Goal: Task Accomplishment & Management: Manage account settings

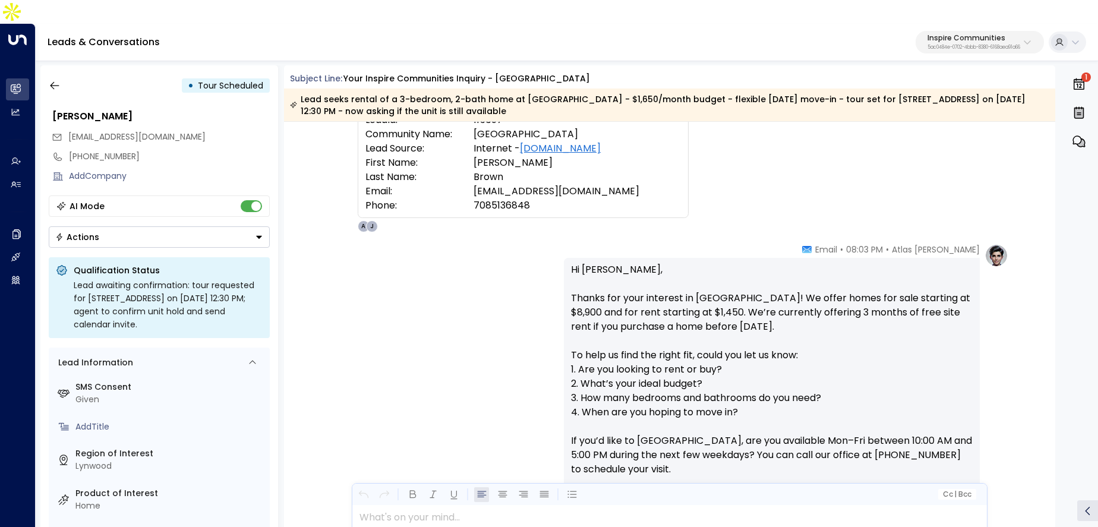
scroll to position [146, 0]
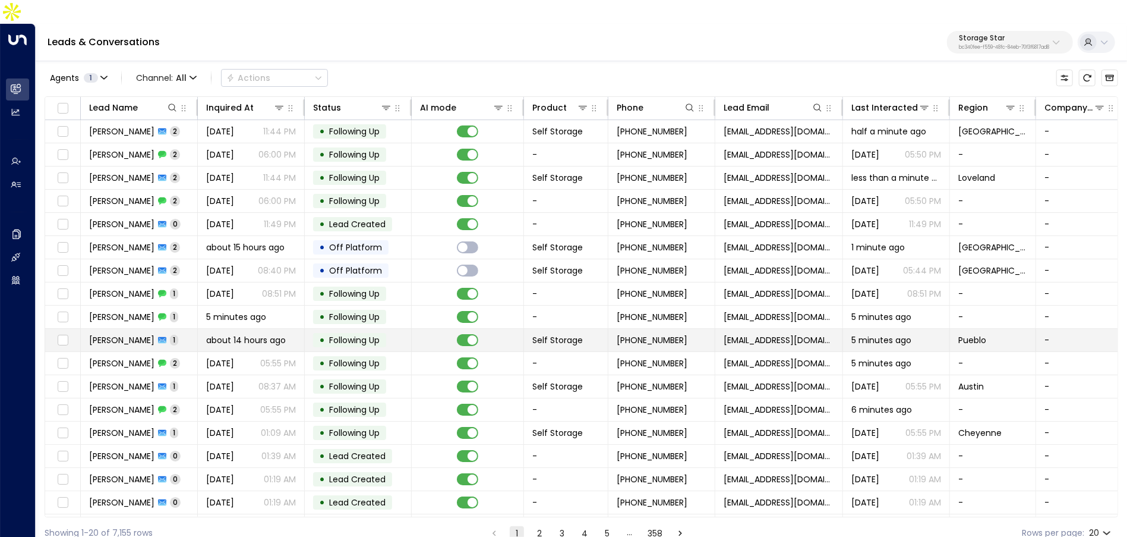
scroll to position [66, 0]
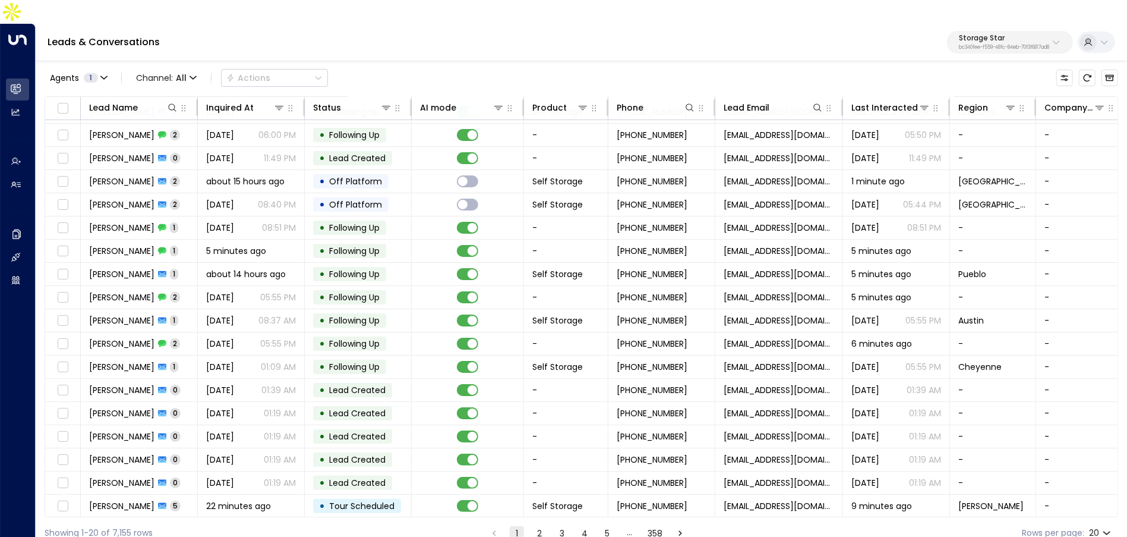
click at [541, 526] on button "2" at bounding box center [539, 533] width 14 height 14
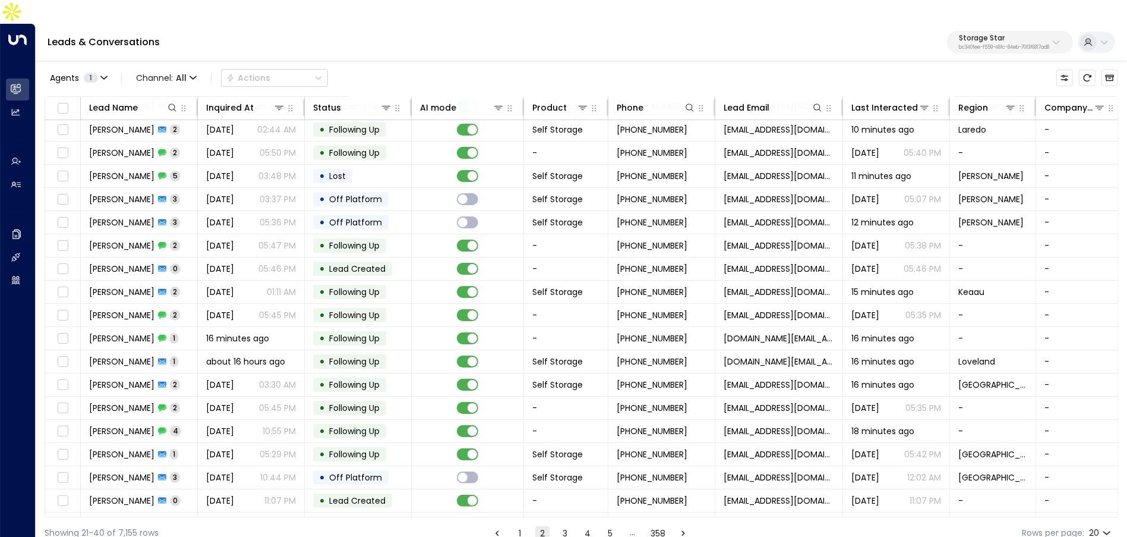
scroll to position [66, 0]
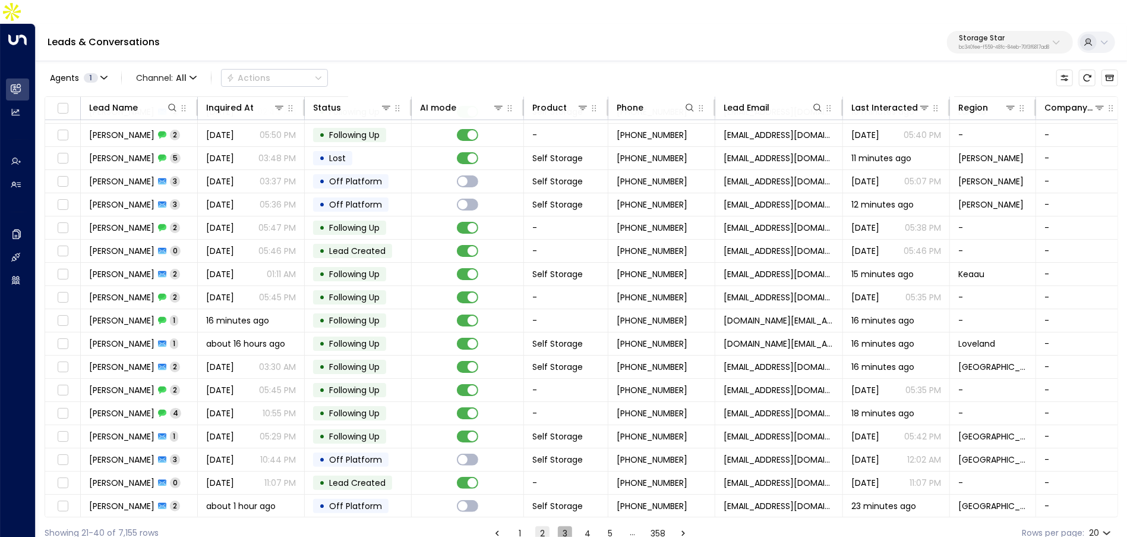
click at [565, 526] on button "3" at bounding box center [565, 533] width 14 height 14
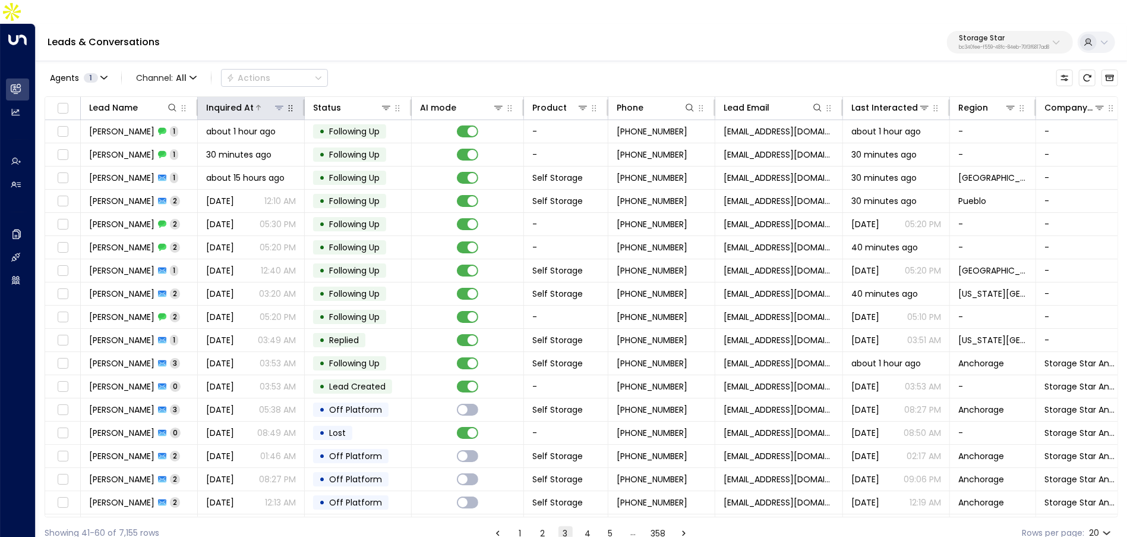
click at [256, 102] on div at bounding box center [269, 108] width 31 height 12
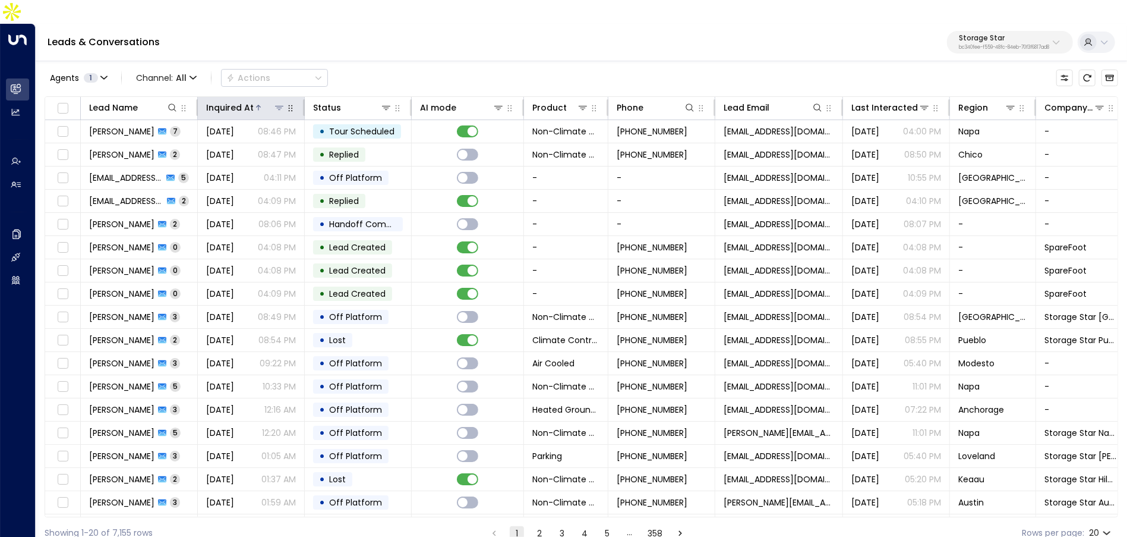
click at [256, 102] on div at bounding box center [269, 108] width 31 height 12
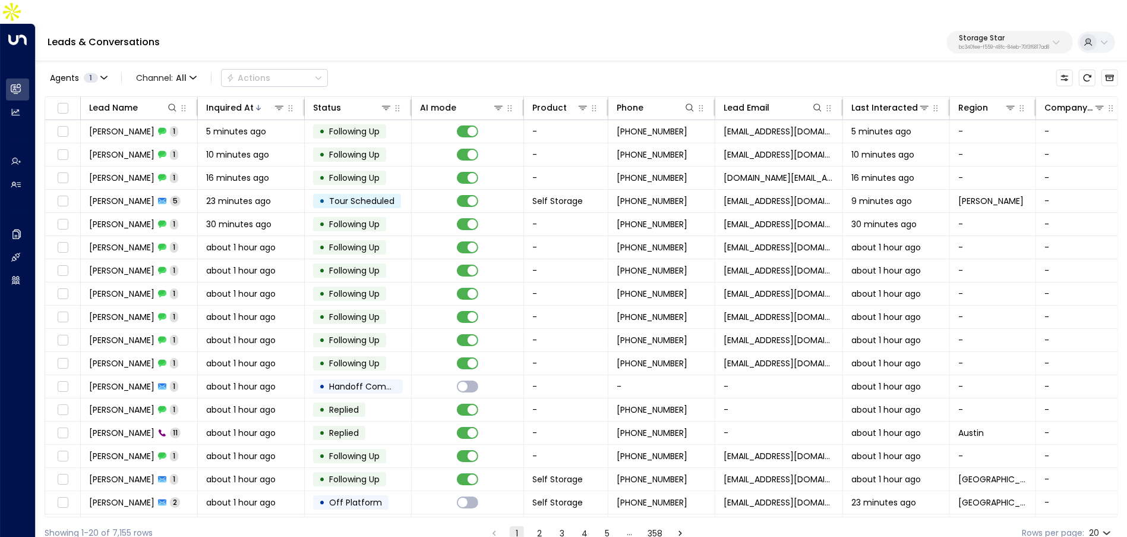
click at [541, 526] on button "2" at bounding box center [539, 533] width 14 height 14
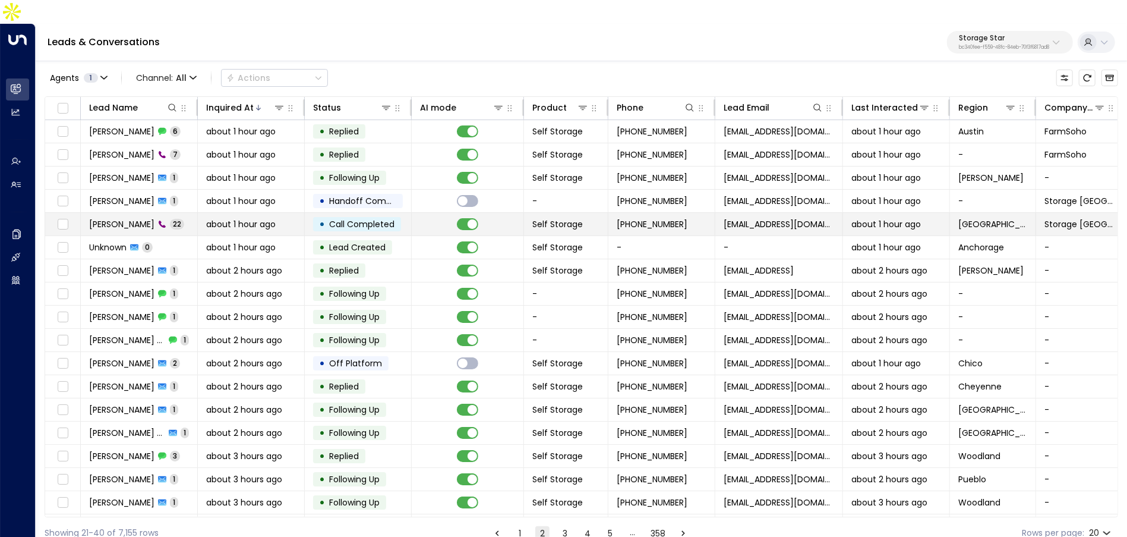
click at [224, 218] on span "about 1 hour ago" at bounding box center [241, 224] width 70 height 12
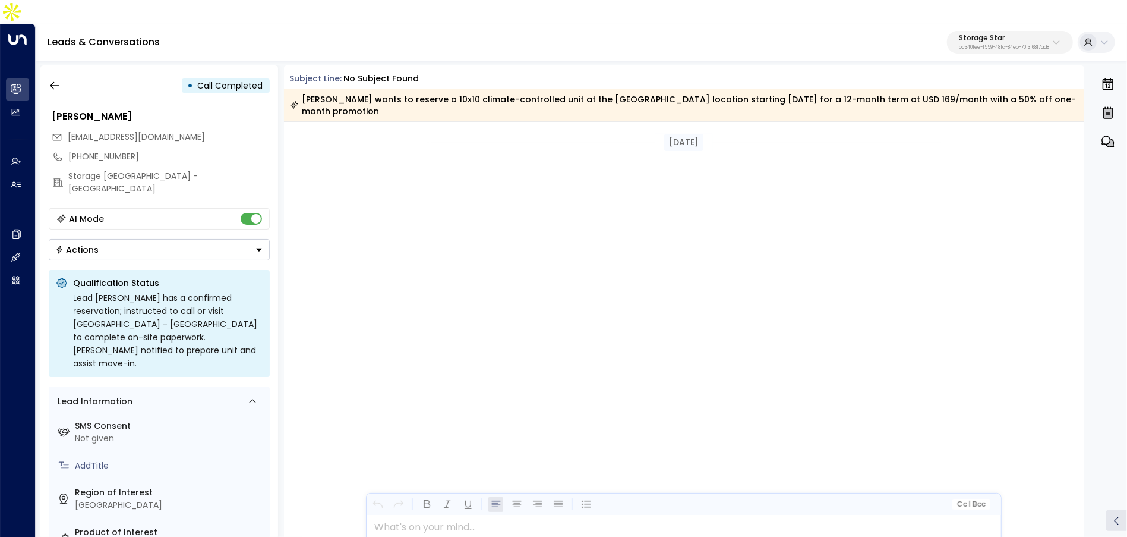
scroll to position [2245, 0]
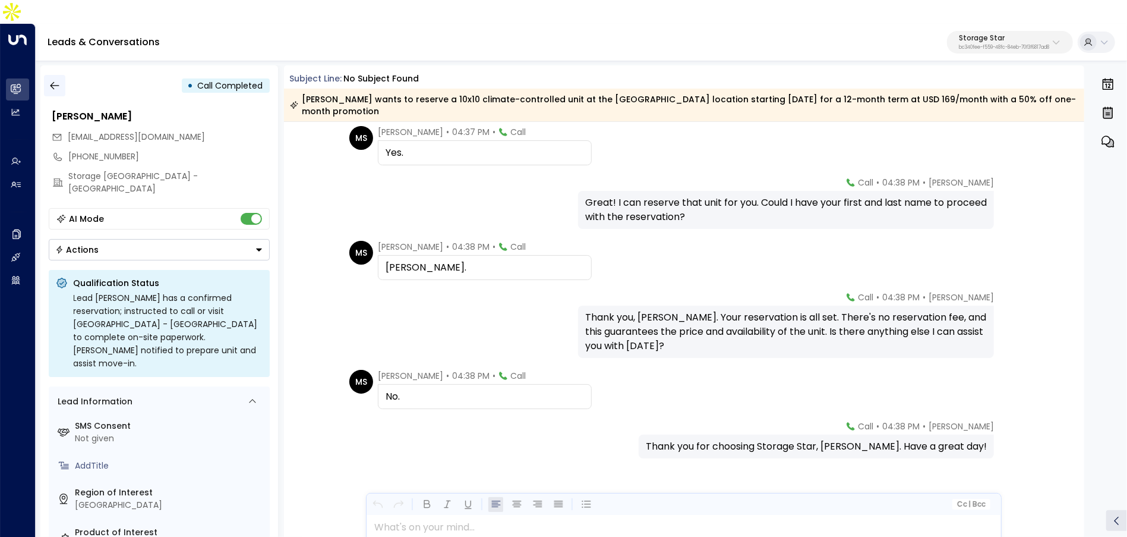
click at [57, 80] on icon "button" at bounding box center [55, 86] width 12 height 12
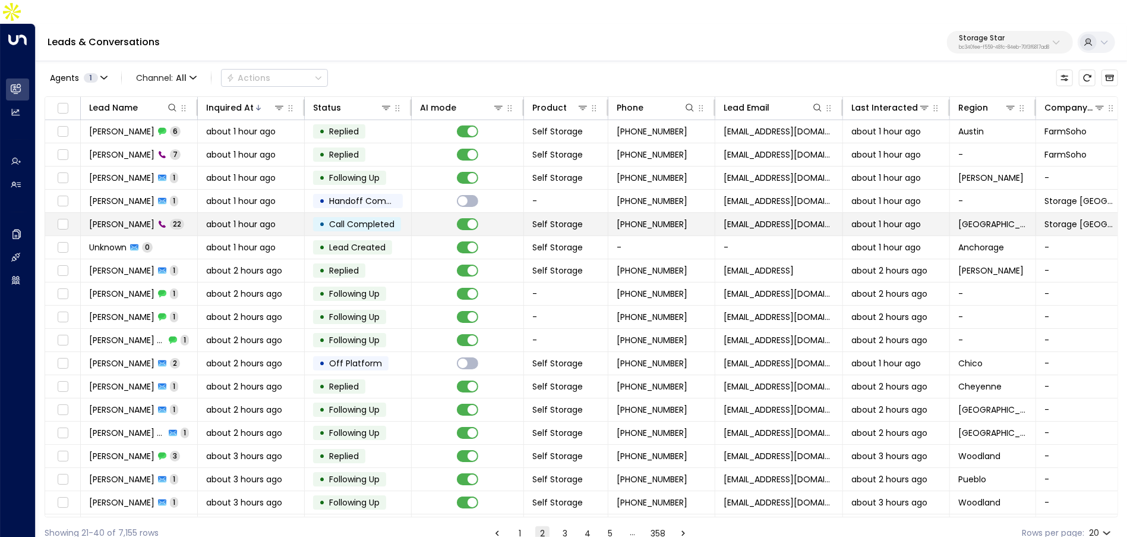
click at [376, 218] on span "Call Completed" at bounding box center [361, 224] width 65 height 12
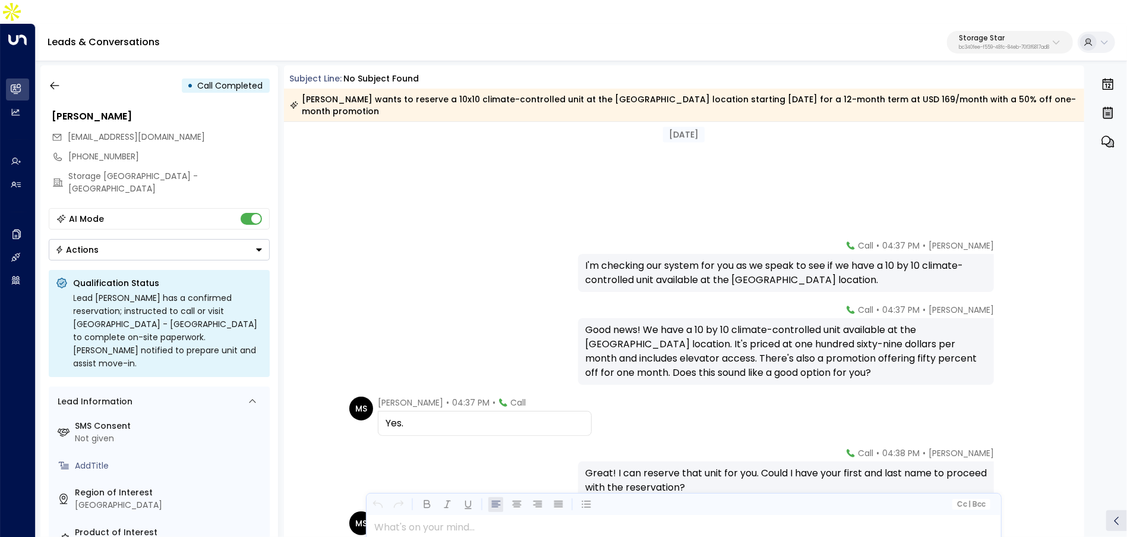
scroll to position [982, 0]
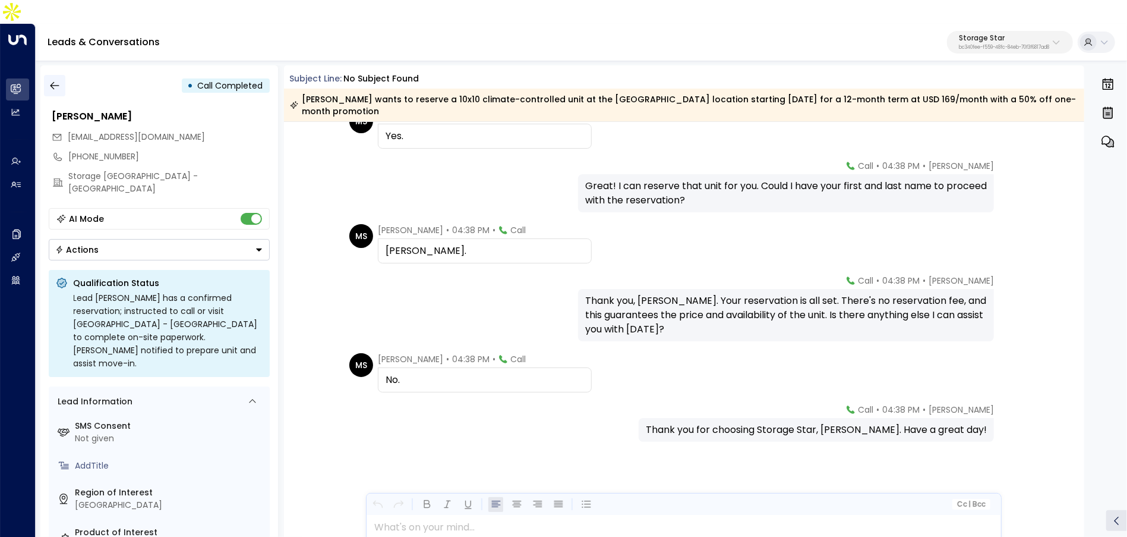
click at [52, 82] on icon "button" at bounding box center [54, 86] width 9 height 8
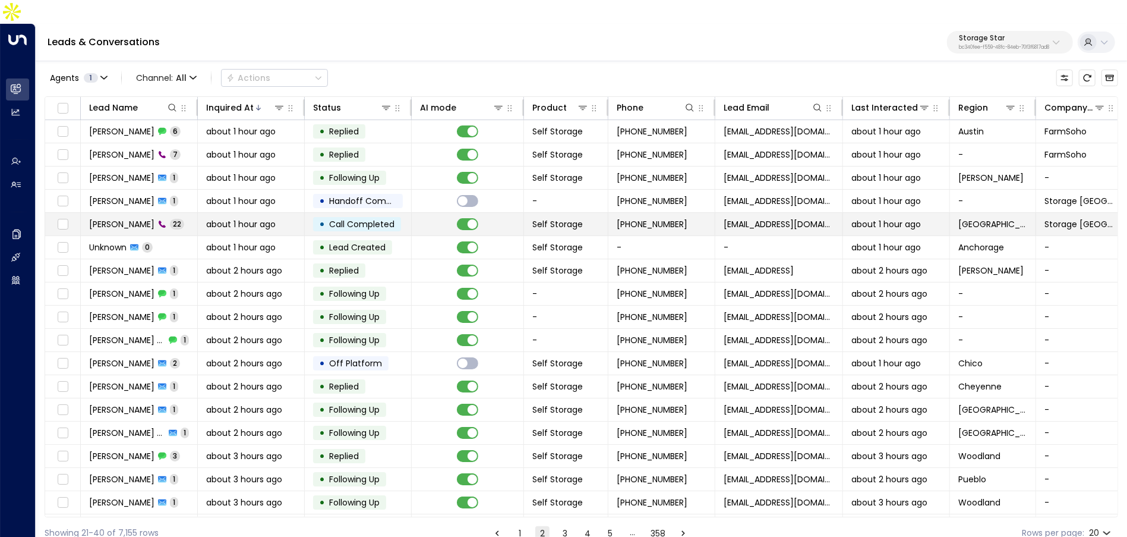
click at [248, 218] on span "about 1 hour ago" at bounding box center [241, 224] width 70 height 12
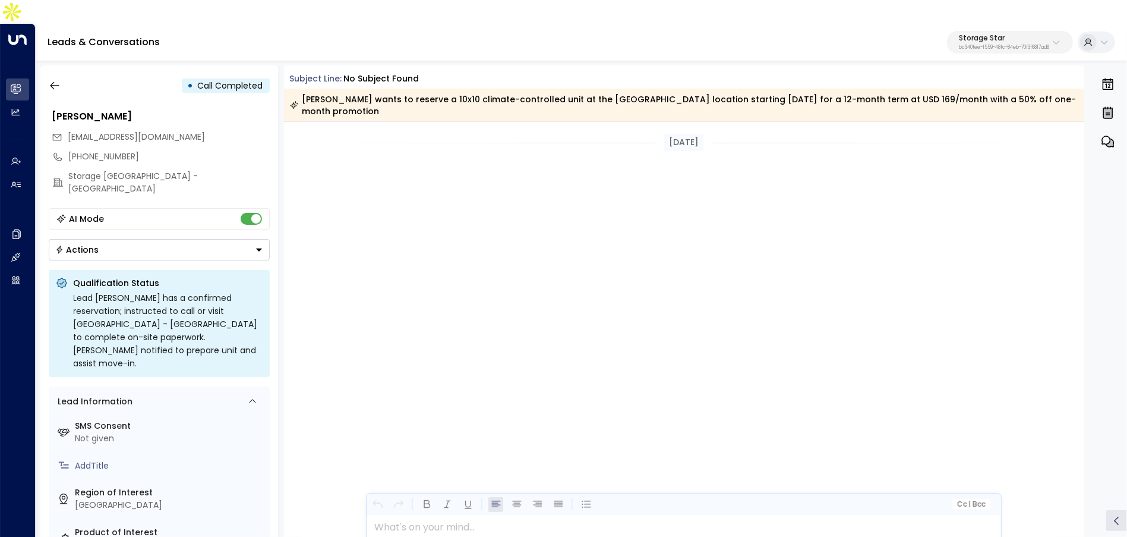
scroll to position [2507, 0]
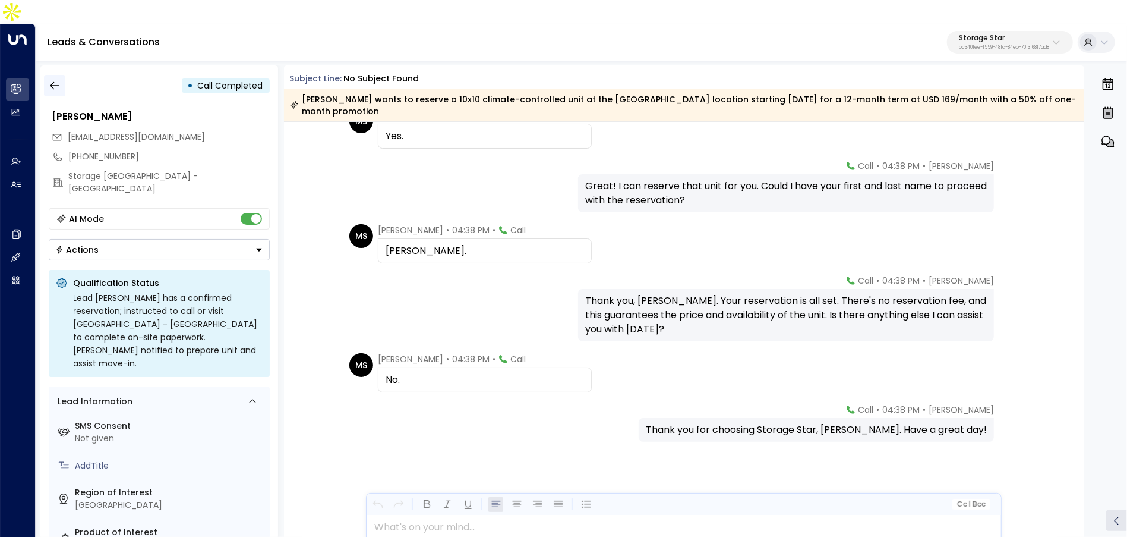
click at [57, 75] on button "button" at bounding box center [54, 85] width 21 height 21
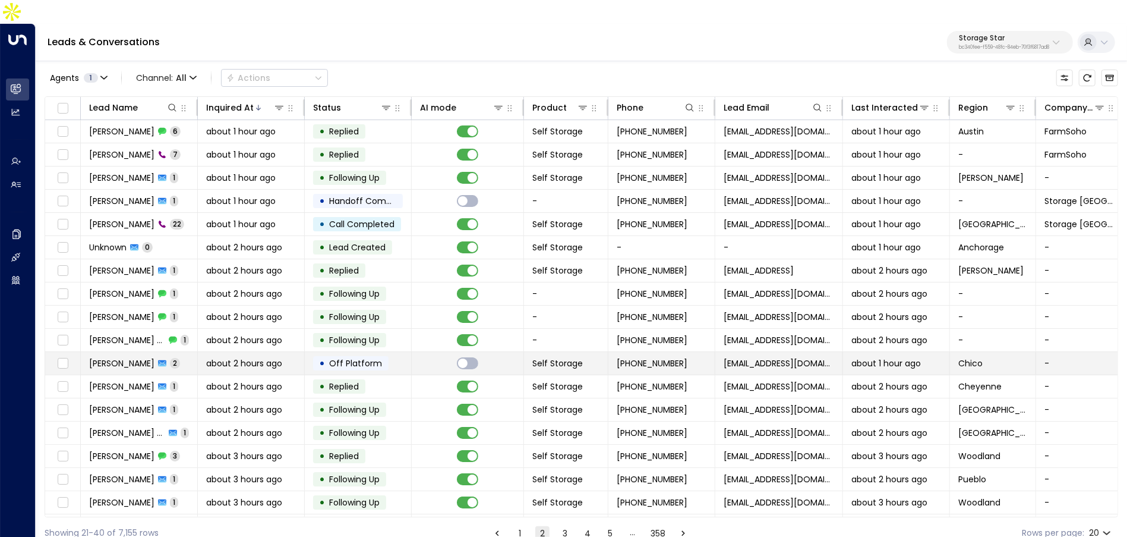
scroll to position [66, 0]
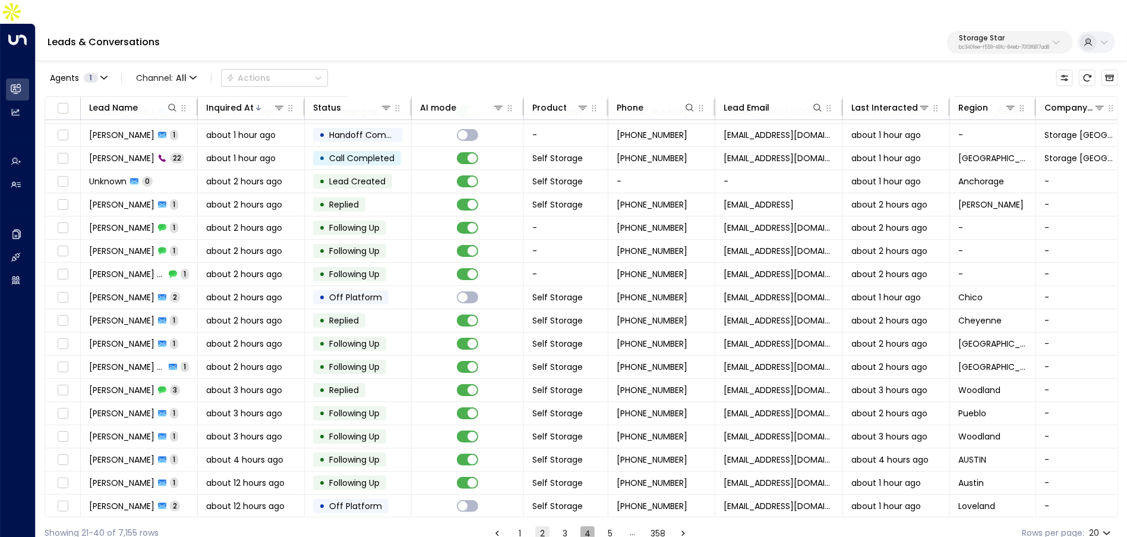
click at [589, 526] on button "4" at bounding box center [588, 533] width 14 height 14
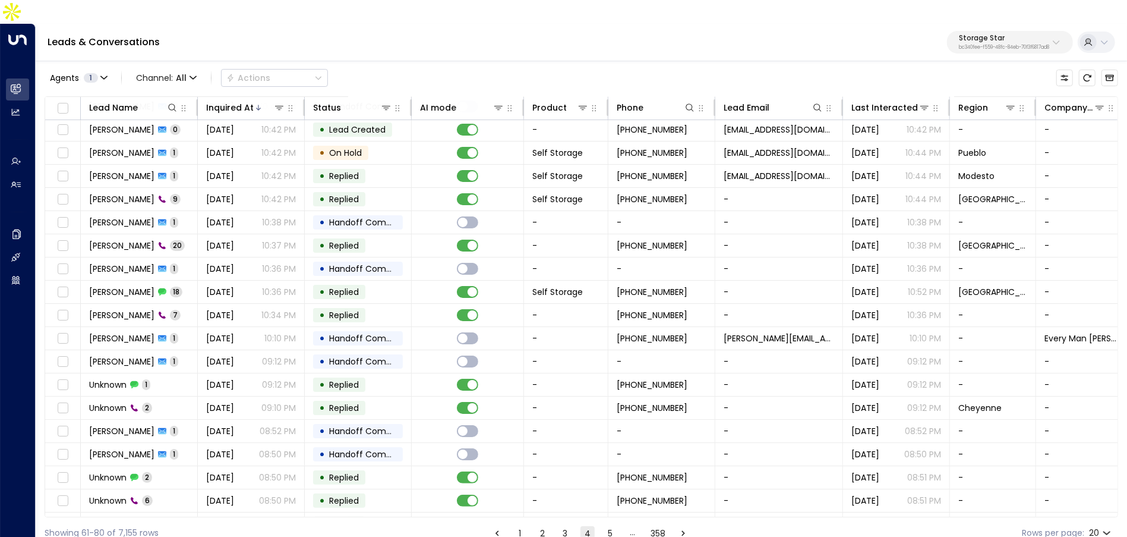
scroll to position [66, 0]
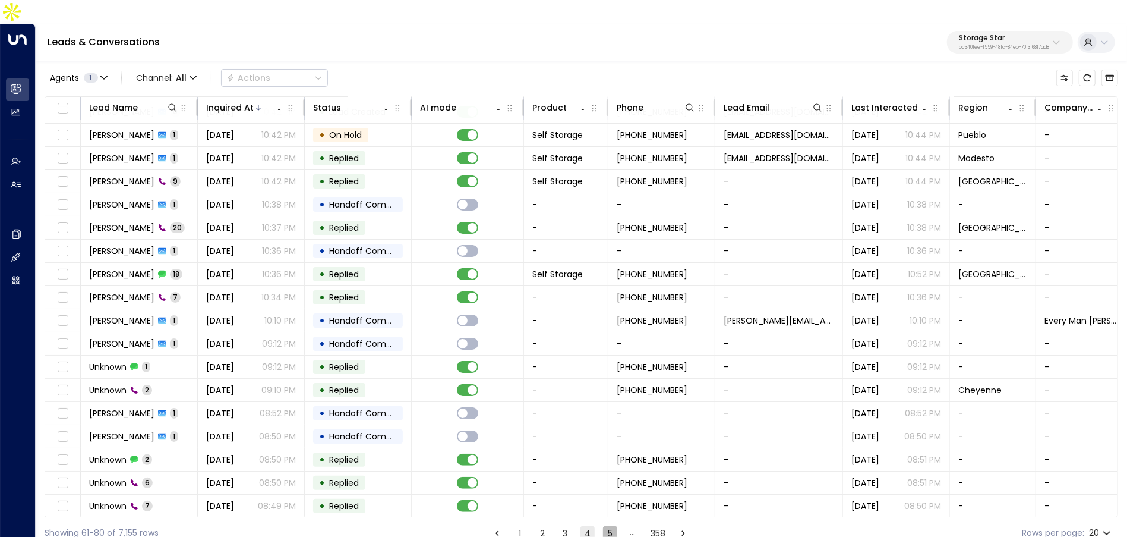
click at [614, 526] on button "5" at bounding box center [610, 533] width 14 height 14
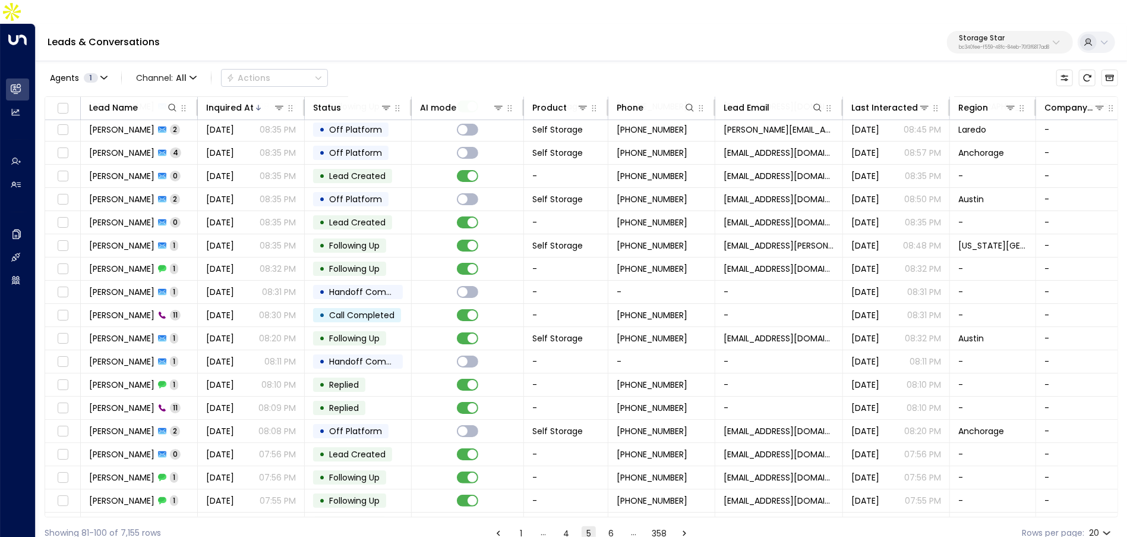
scroll to position [66, 0]
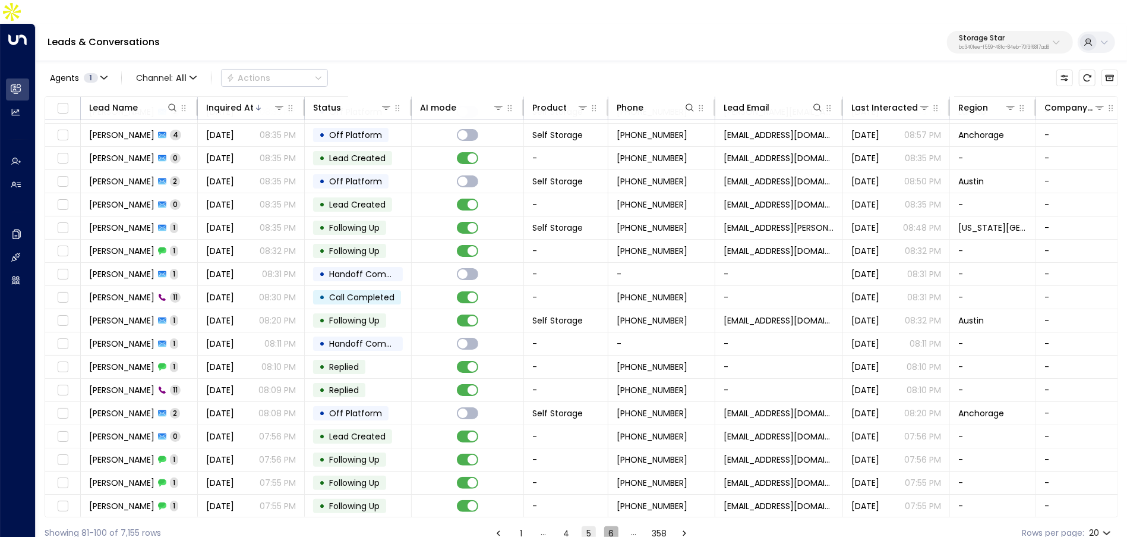
click at [614, 526] on button "6" at bounding box center [611, 533] width 14 height 14
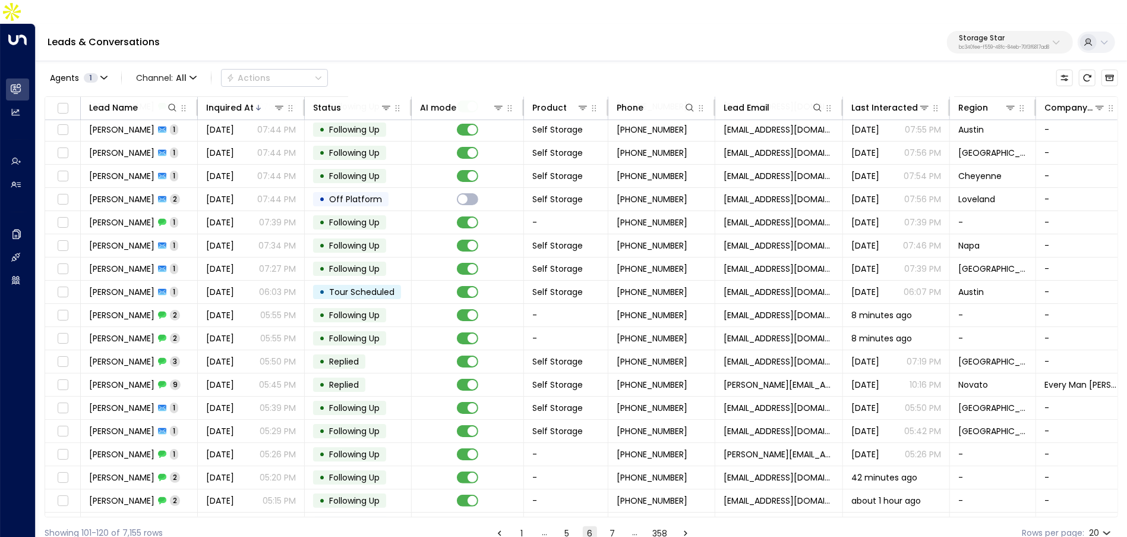
scroll to position [66, 0]
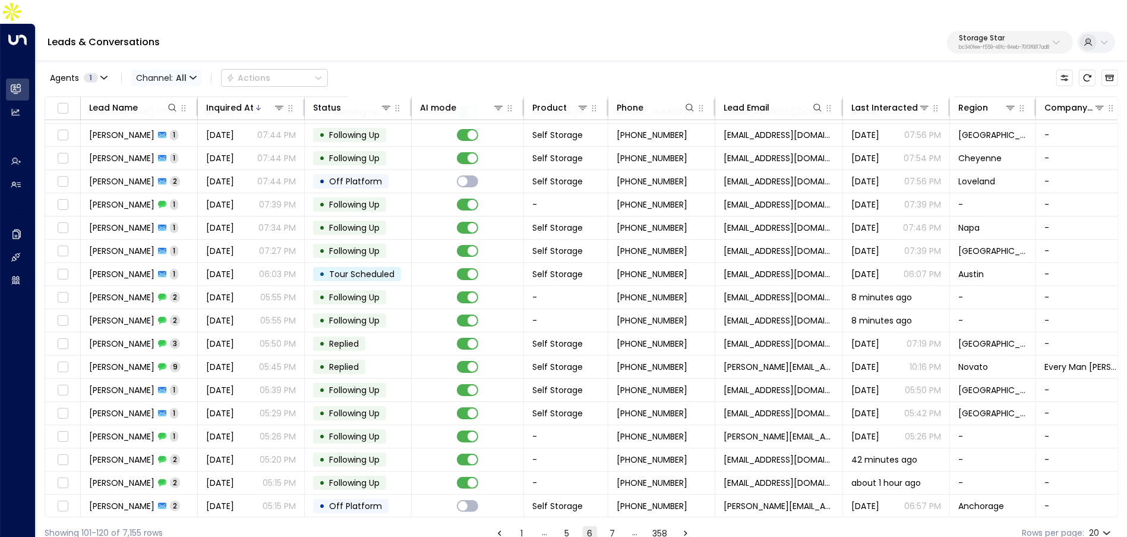
click at [185, 70] on span "Channel: All" at bounding box center [166, 78] width 70 height 17
click at [150, 105] on span "SMS" at bounding box center [152, 100] width 17 height 12
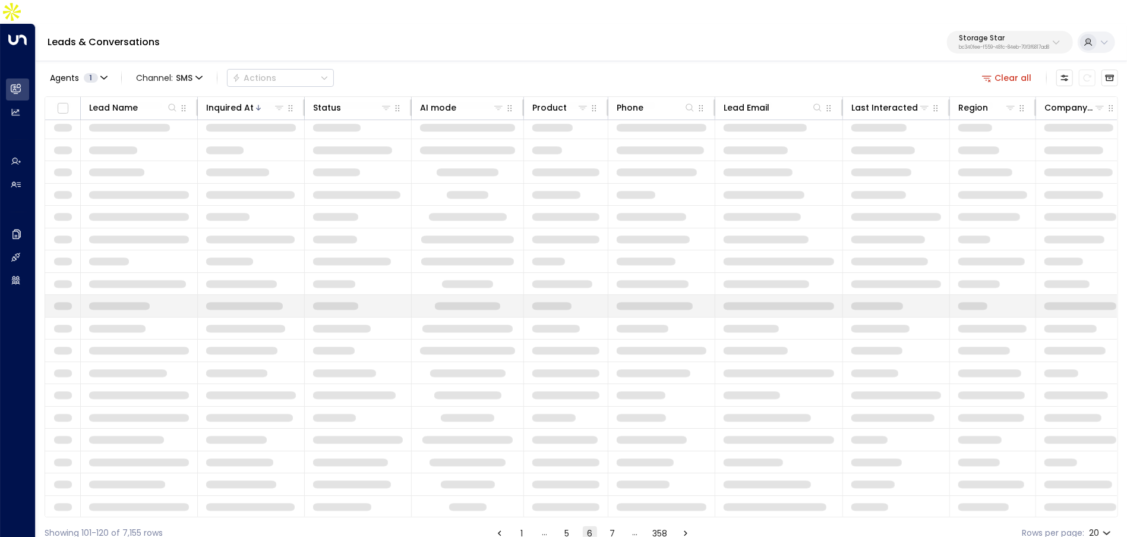
scroll to position [66, 0]
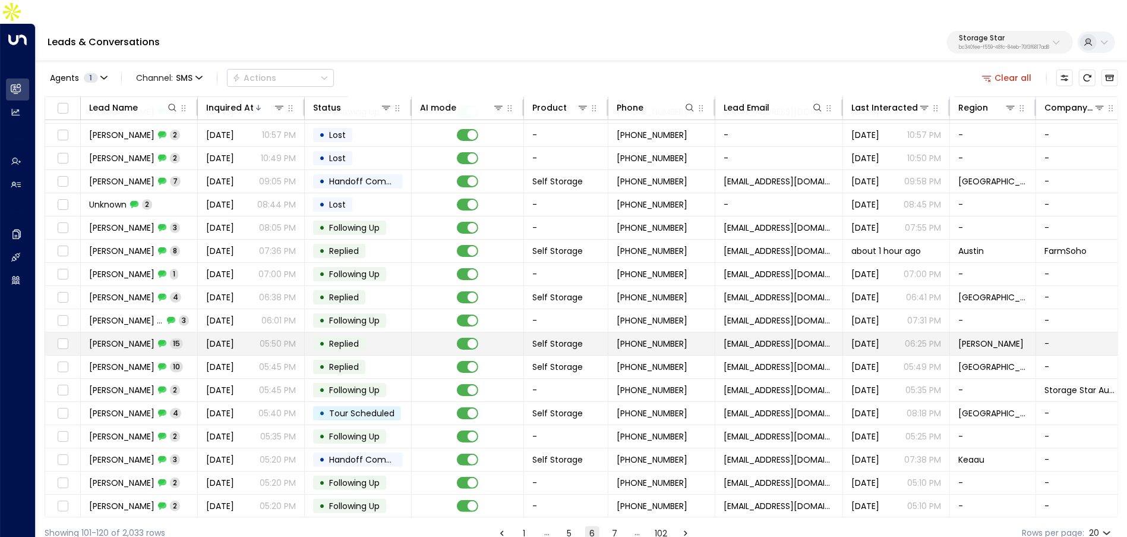
click at [234, 338] on span "Sep 05, 2025" at bounding box center [220, 344] width 28 height 12
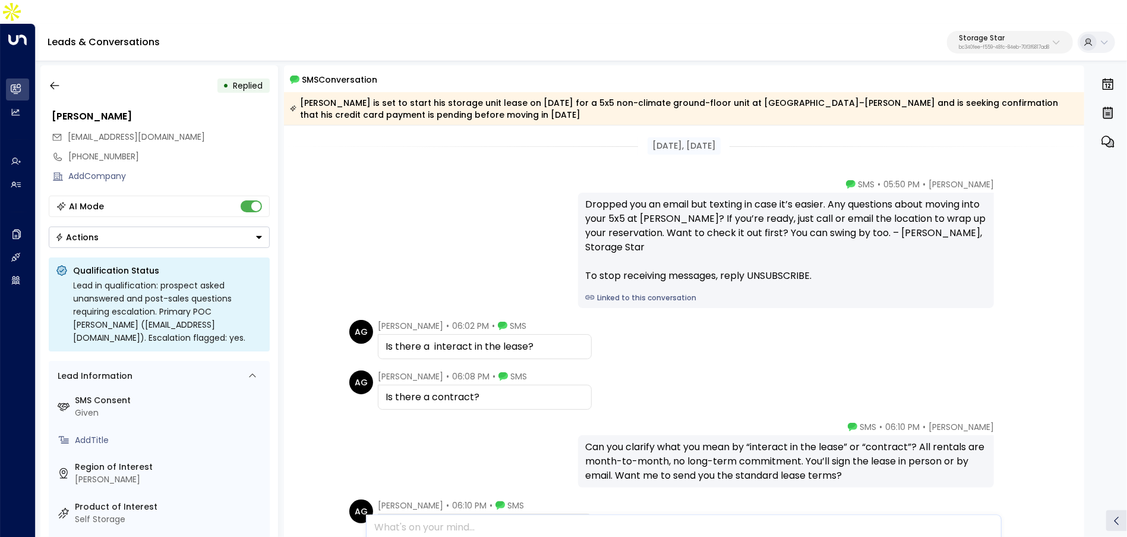
click at [614, 292] on link "Linked to this conversation" at bounding box center [786, 297] width 402 height 11
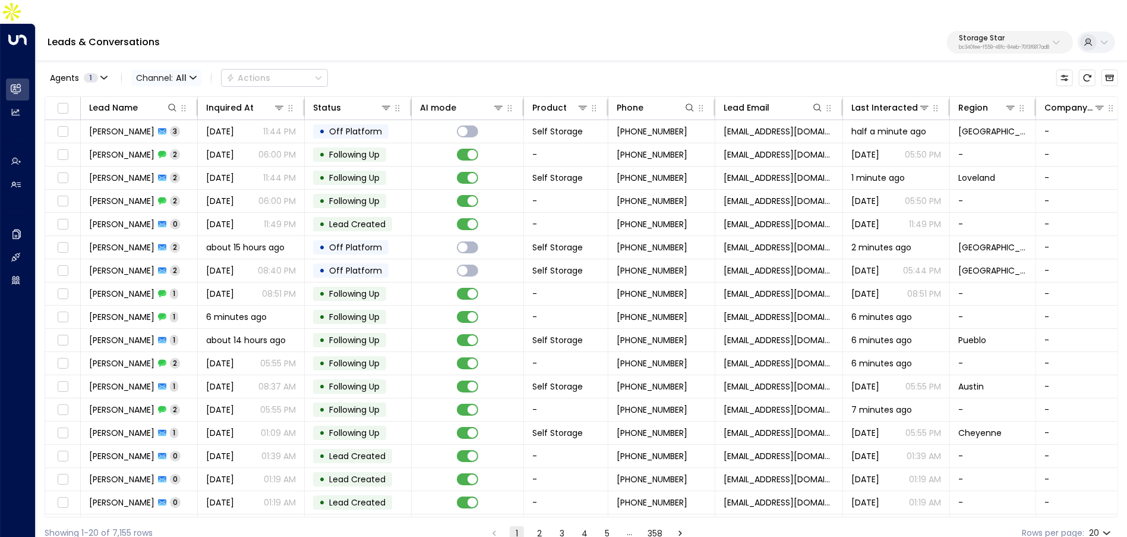
click at [187, 70] on span "Channel: All" at bounding box center [166, 78] width 70 height 17
click at [162, 104] on p "SMS" at bounding box center [172, 100] width 57 height 12
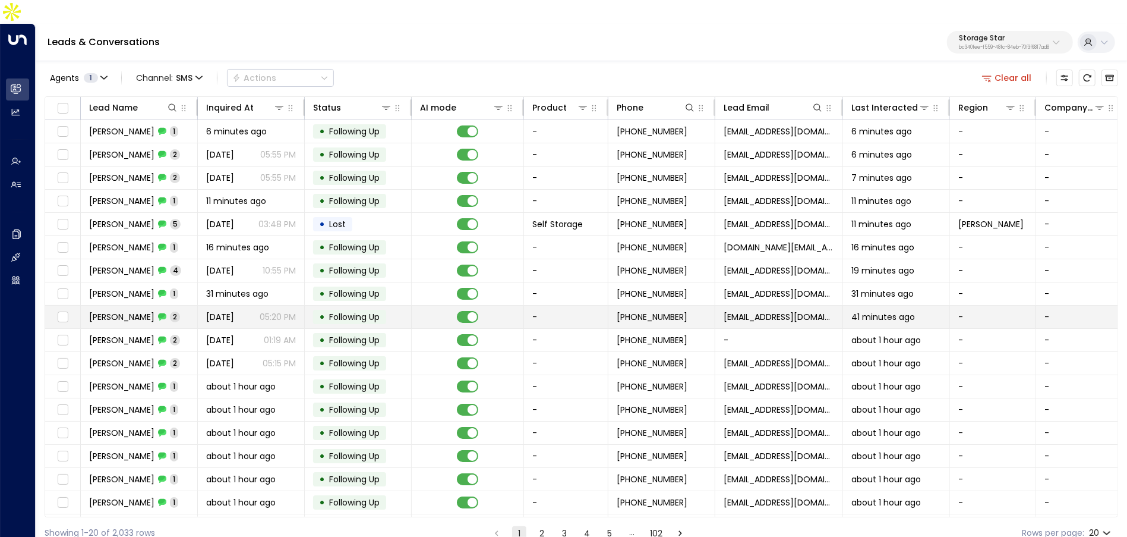
scroll to position [66, 0]
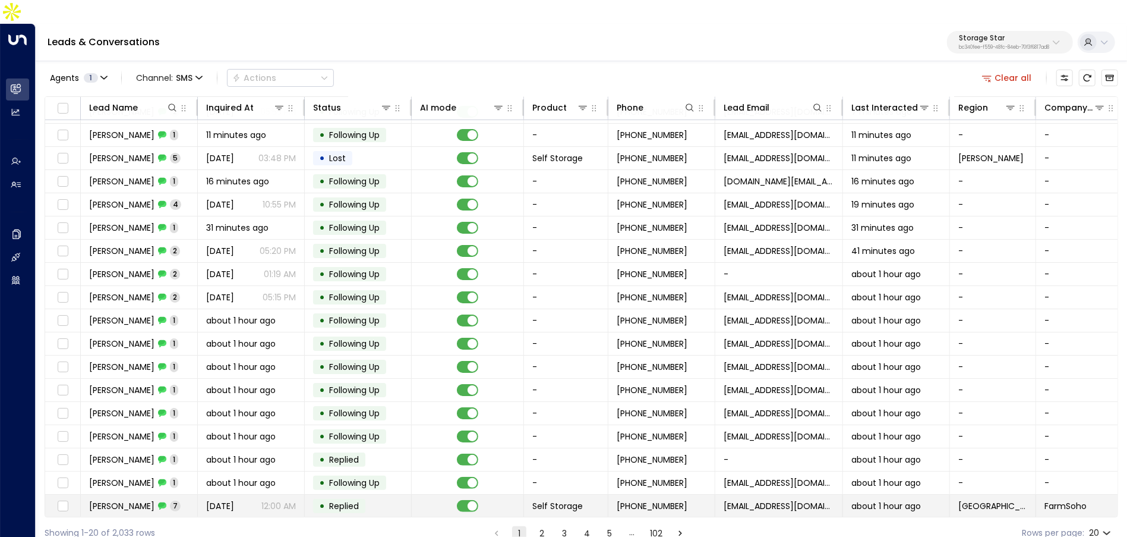
click at [249, 494] on td "Aug 26, 2025 12:00 AM" at bounding box center [251, 505] width 107 height 23
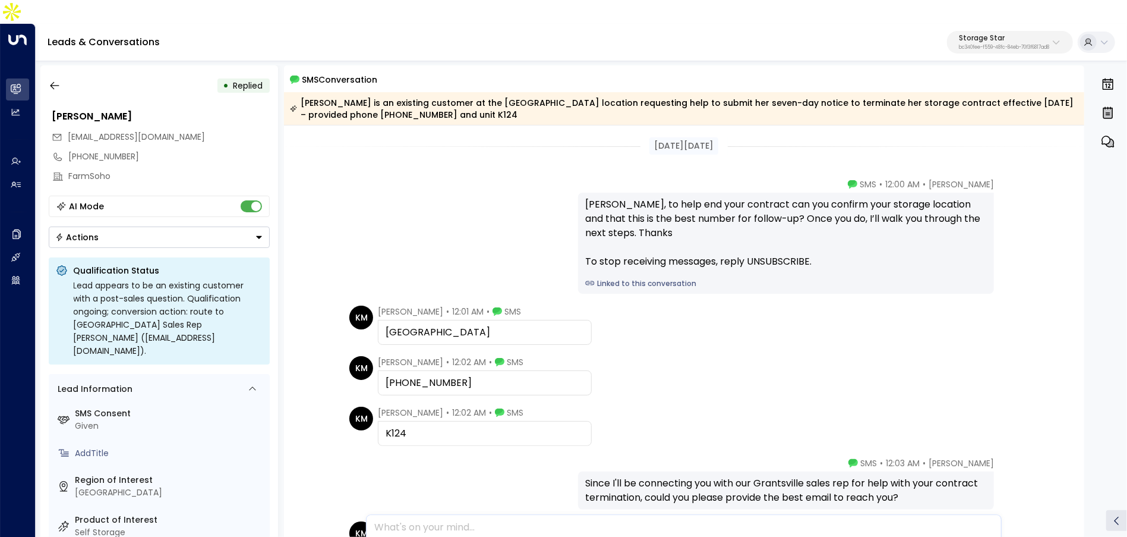
click at [65, 75] on div "• Replied" at bounding box center [159, 85] width 221 height 21
click at [55, 80] on icon "button" at bounding box center [55, 86] width 12 height 12
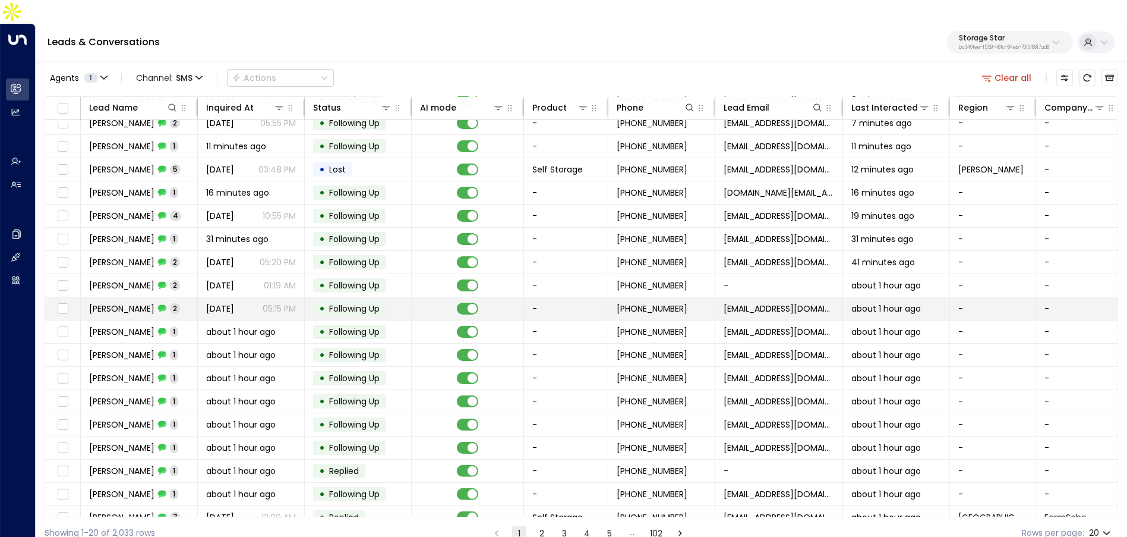
scroll to position [66, 0]
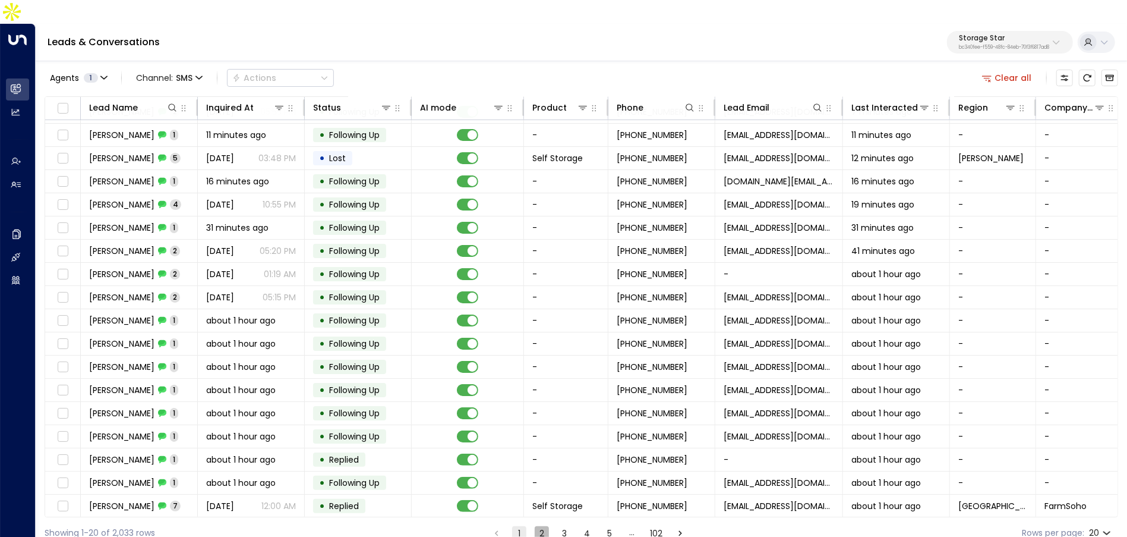
click at [546, 526] on button "2" at bounding box center [542, 533] width 14 height 14
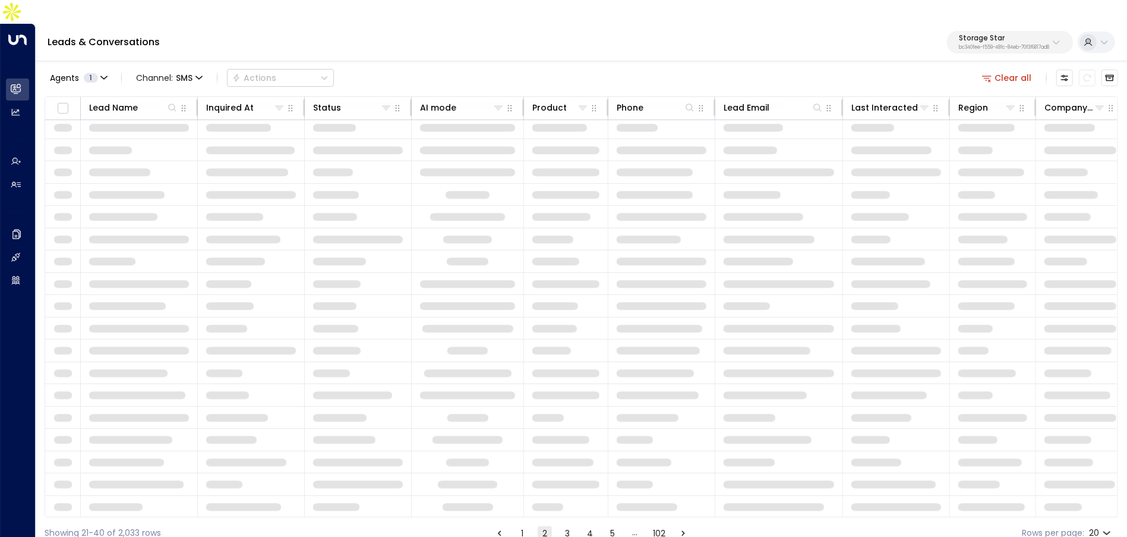
scroll to position [66, 0]
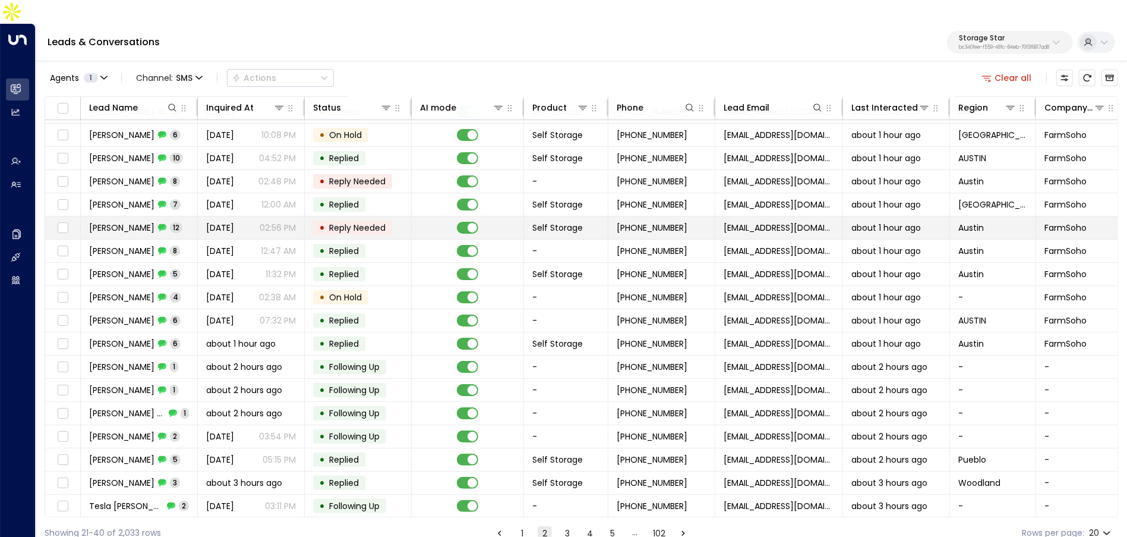
click at [212, 222] on span "Sep 01, 2025" at bounding box center [220, 228] width 28 height 12
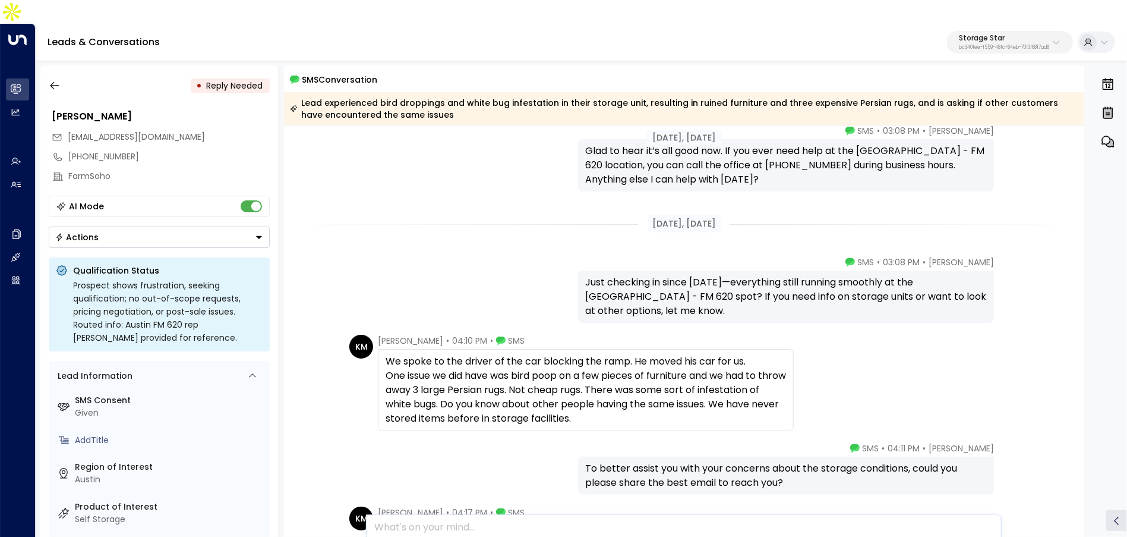
scroll to position [580, 0]
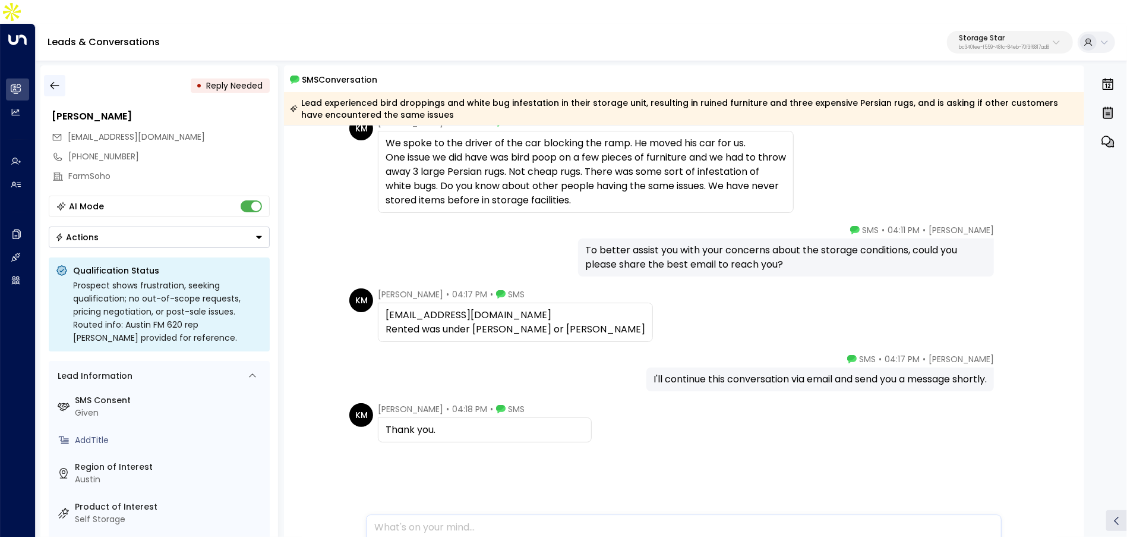
click at [52, 80] on icon "button" at bounding box center [55, 86] width 12 height 12
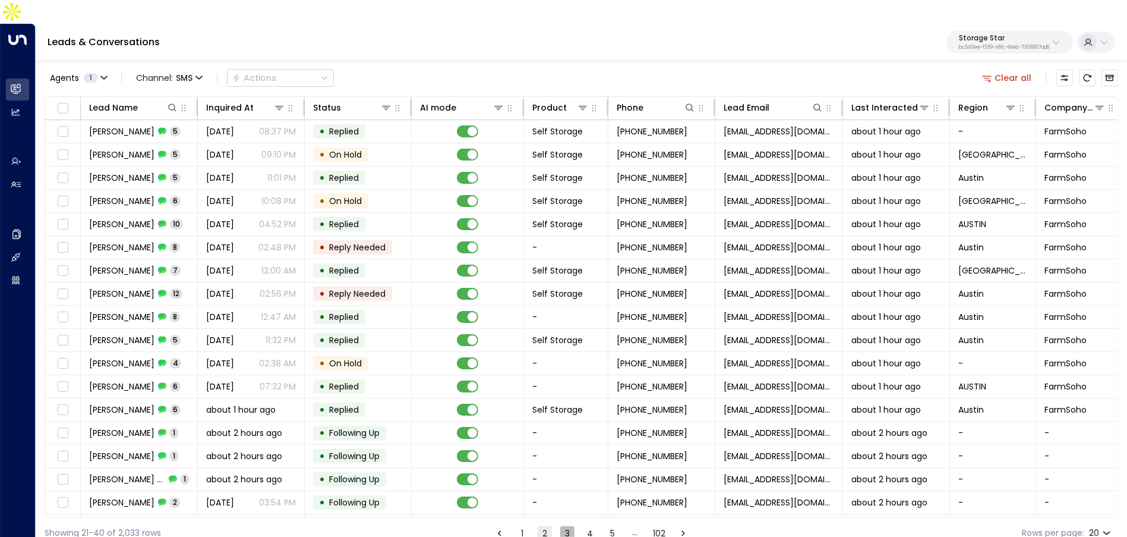
click at [566, 526] on button "3" at bounding box center [567, 533] width 14 height 14
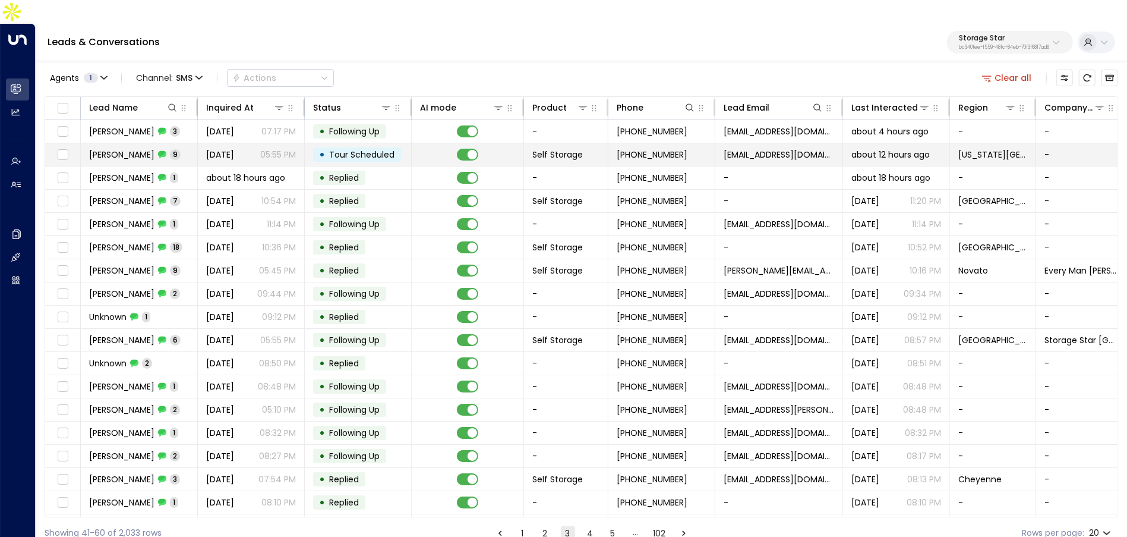
click at [166, 151] on icon at bounding box center [162, 154] width 8 height 7
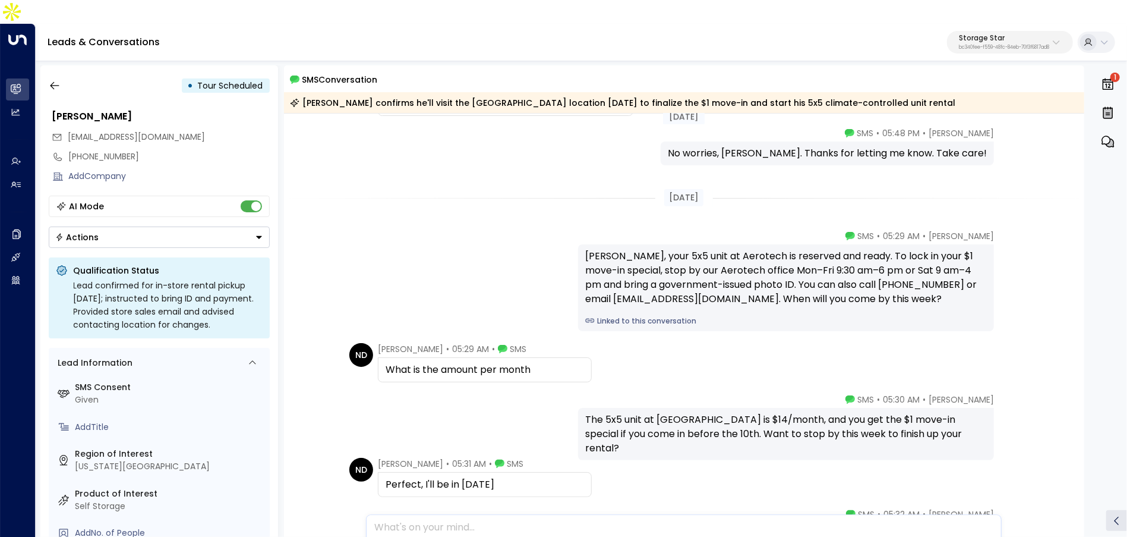
scroll to position [516, 0]
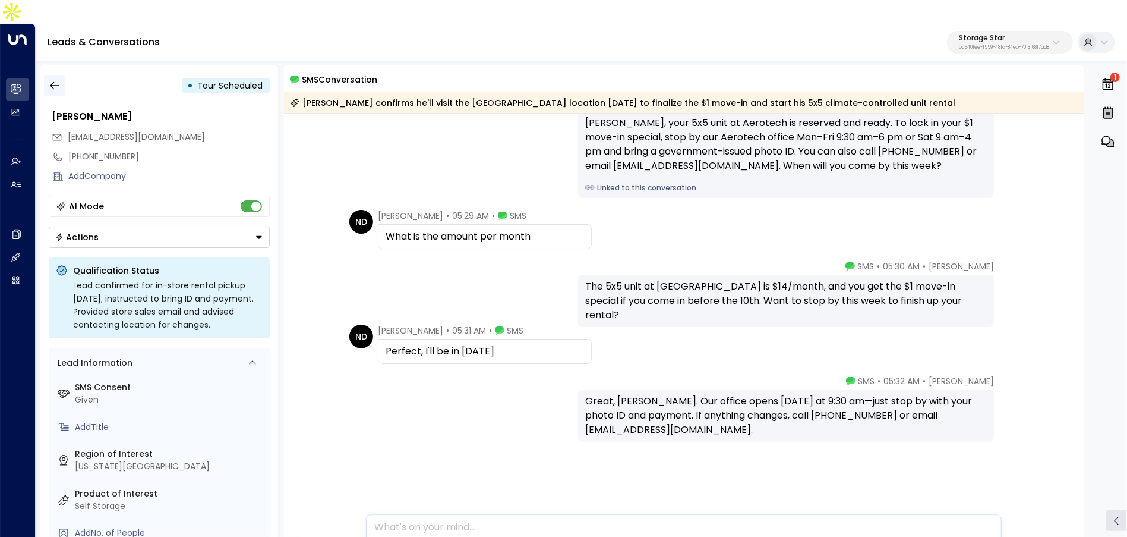
click at [58, 75] on button "button" at bounding box center [54, 85] width 21 height 21
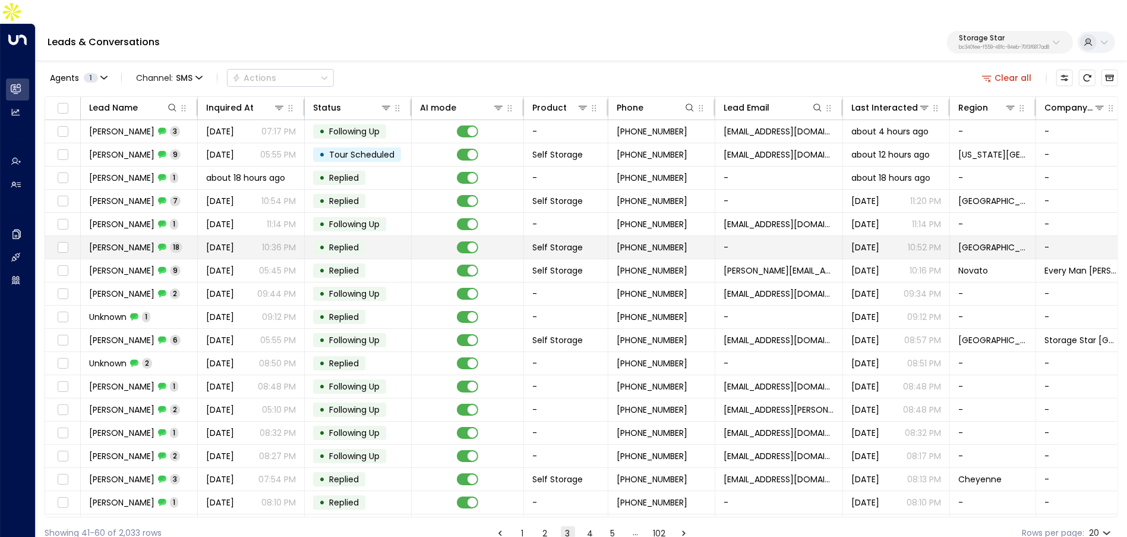
click at [191, 236] on td "Seth Payne 18" at bounding box center [139, 247] width 117 height 23
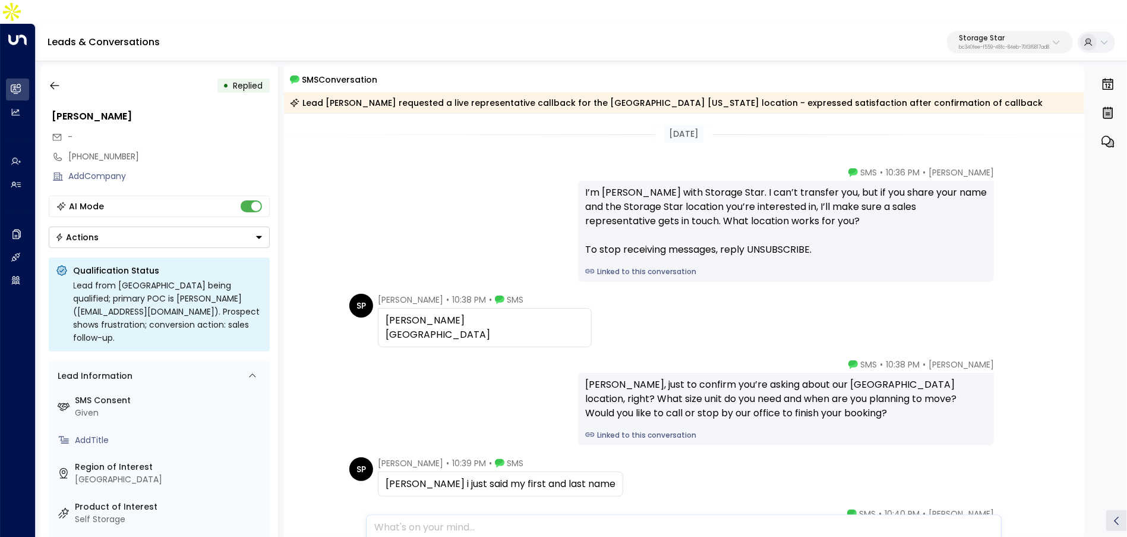
click at [622, 266] on link "Linked to this conversation" at bounding box center [786, 271] width 402 height 11
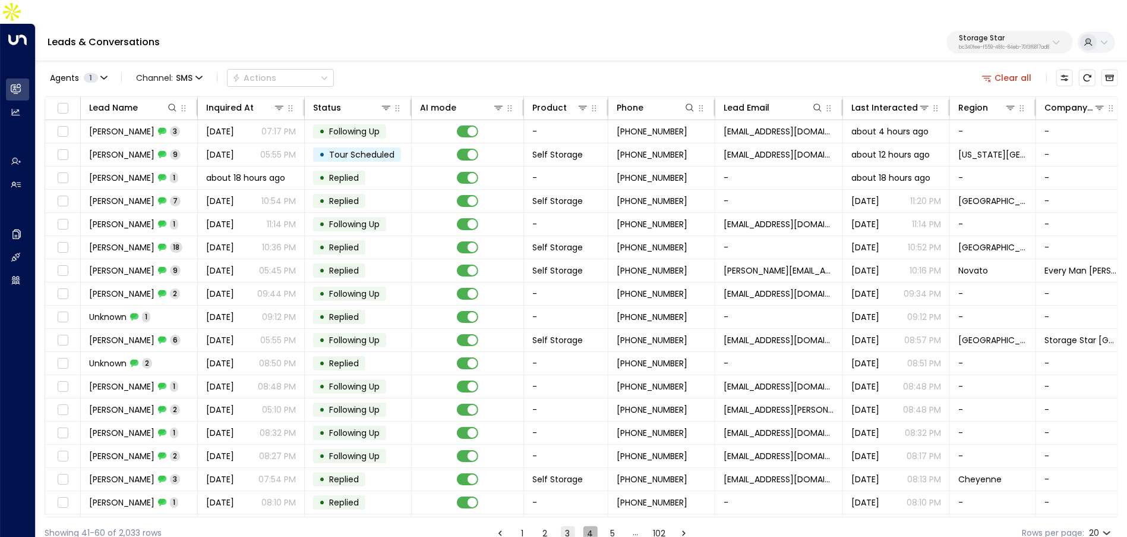
click at [588, 526] on button "4" at bounding box center [591, 533] width 14 height 14
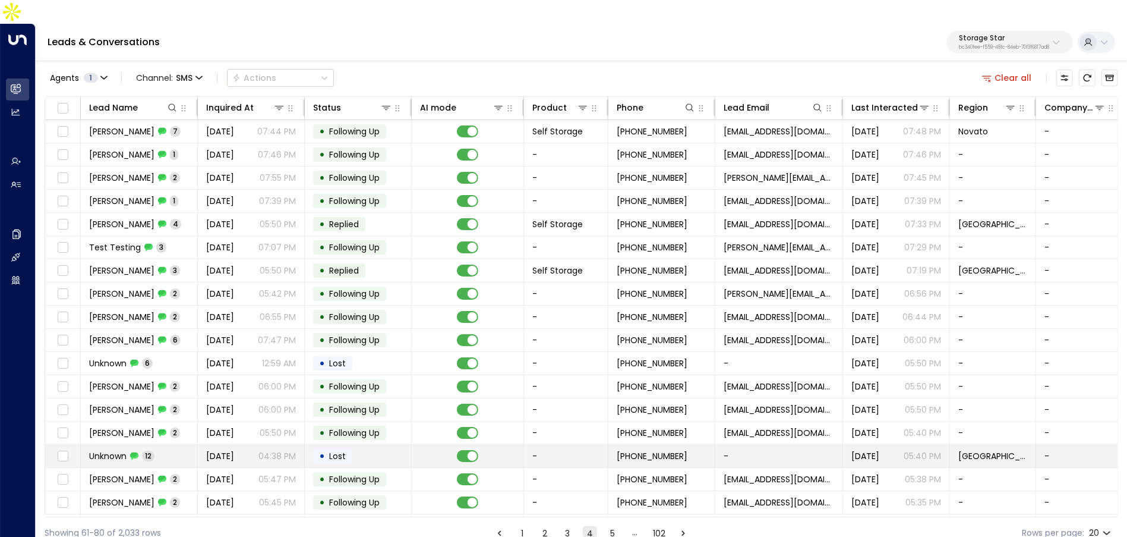
click at [197, 445] on td "Unknown 12" at bounding box center [139, 456] width 117 height 23
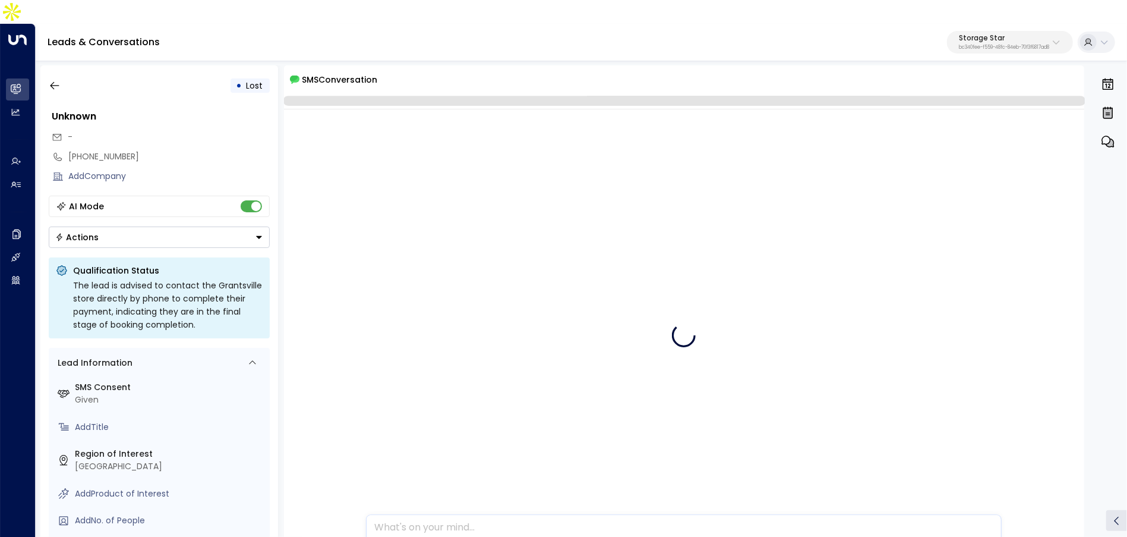
scroll to position [2476, 0]
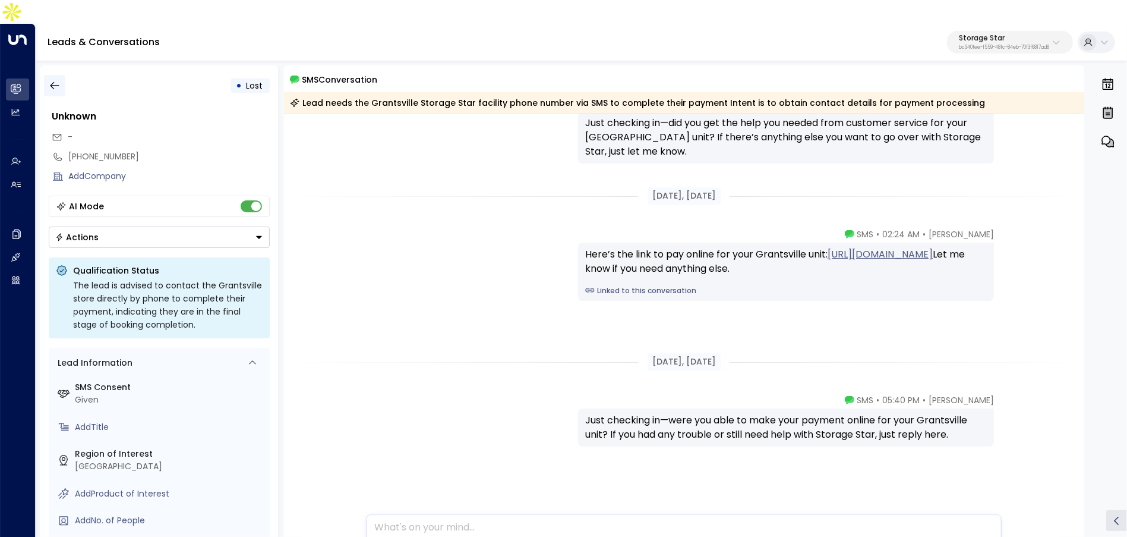
click at [50, 80] on icon "button" at bounding box center [55, 86] width 12 height 12
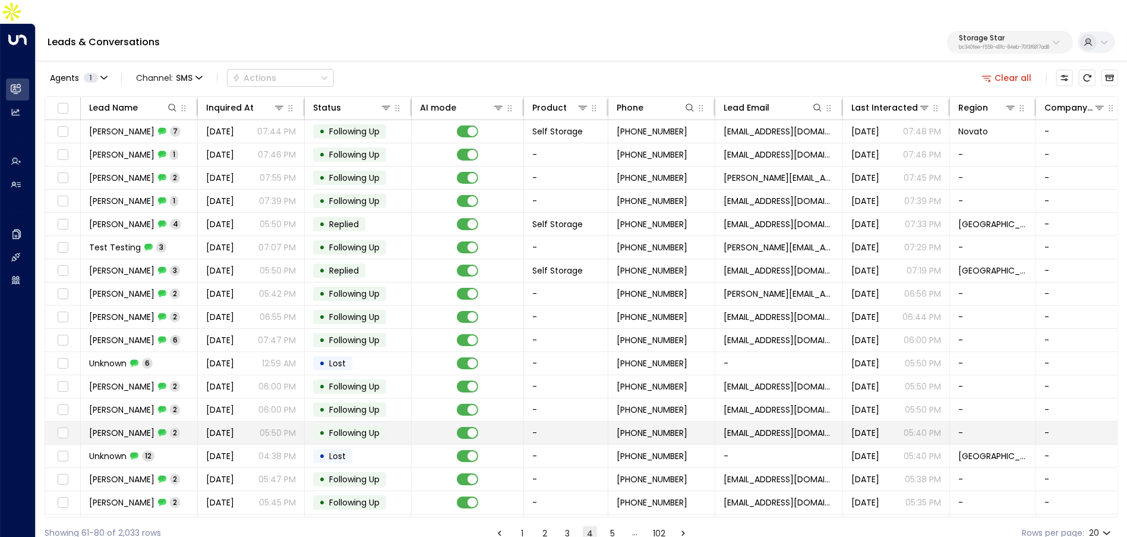
scroll to position [66, 0]
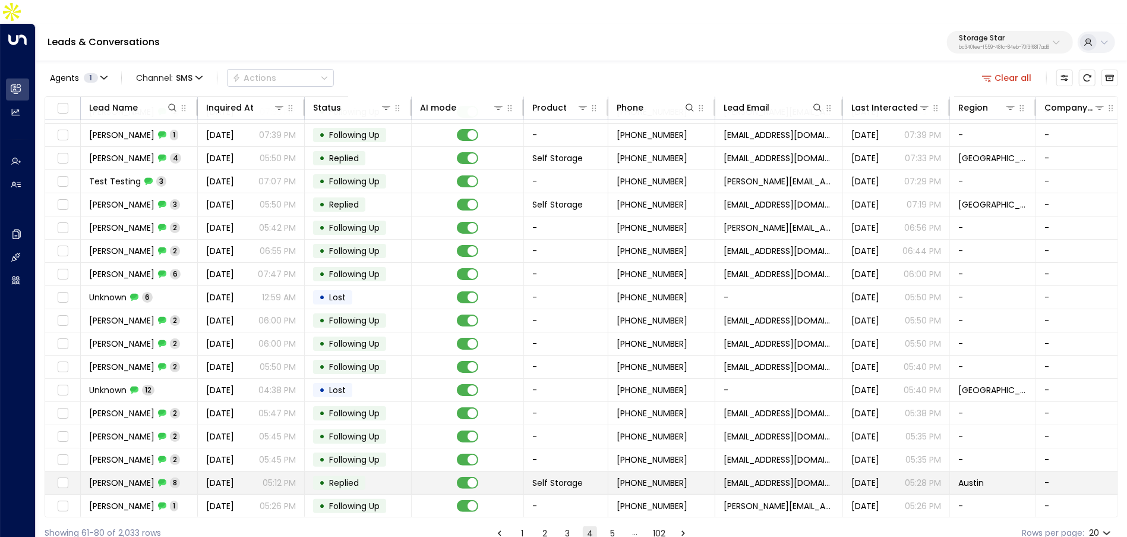
click at [358, 477] on span "Replied" at bounding box center [344, 483] width 30 height 12
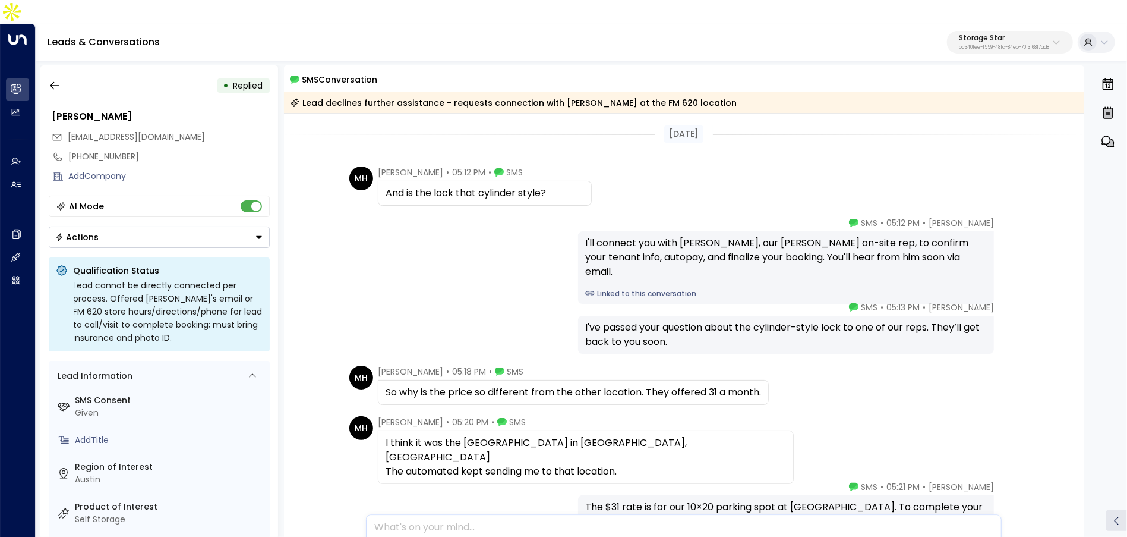
click at [608, 288] on link "Linked to this conversation" at bounding box center [786, 293] width 402 height 11
click at [58, 80] on icon "button" at bounding box center [55, 86] width 12 height 12
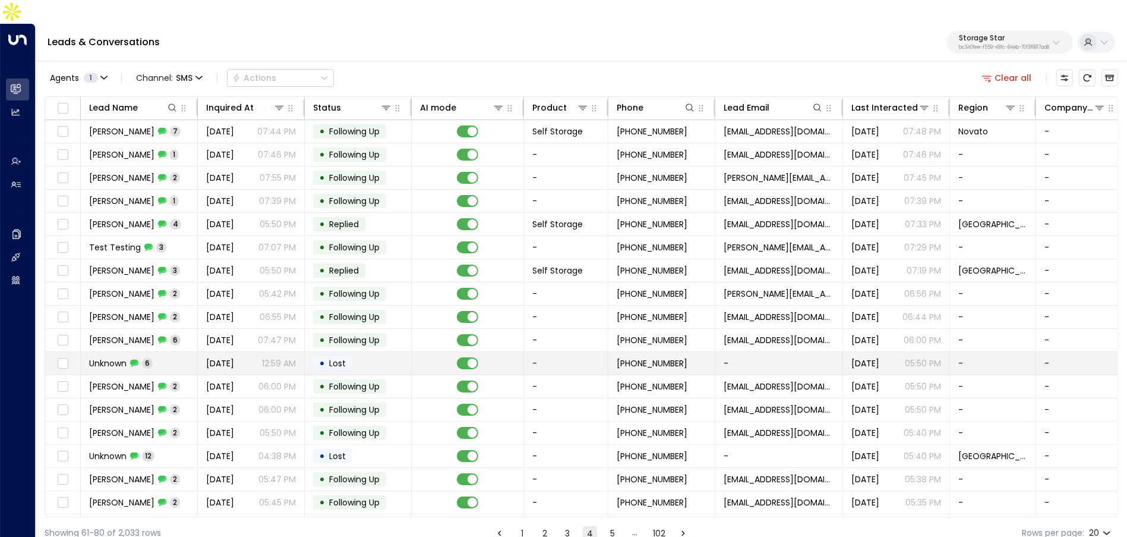
scroll to position [66, 0]
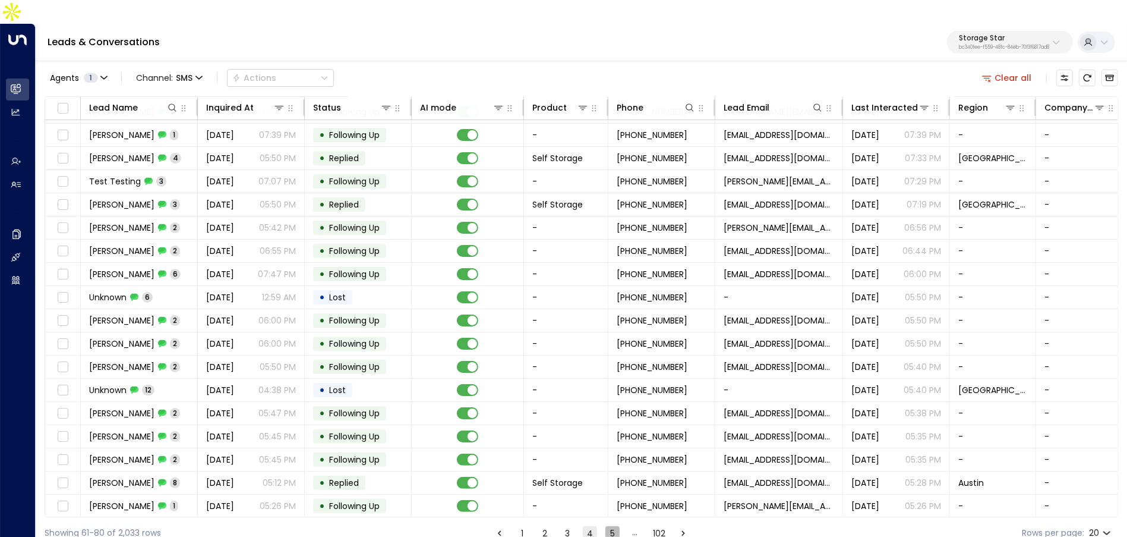
click at [606, 526] on button "5" at bounding box center [613, 533] width 14 height 14
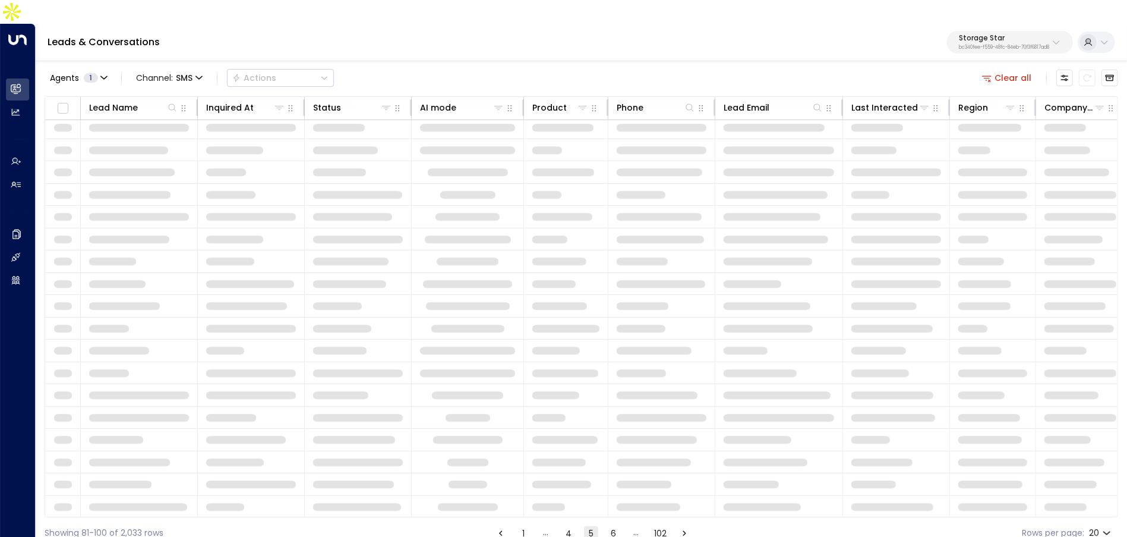
scroll to position [66, 0]
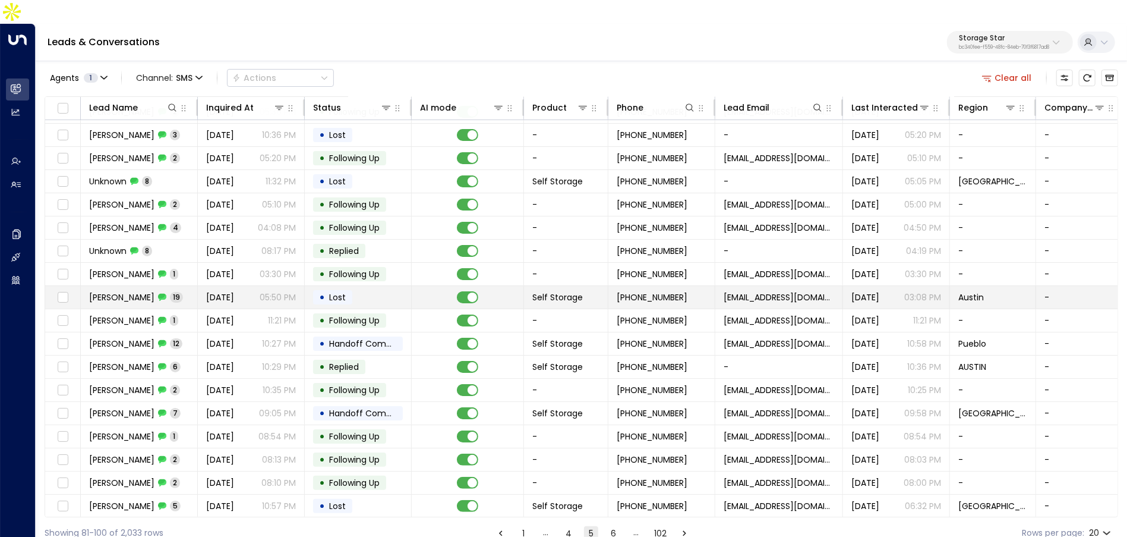
click at [187, 286] on td "Dianna Yglesias 19" at bounding box center [139, 297] width 117 height 23
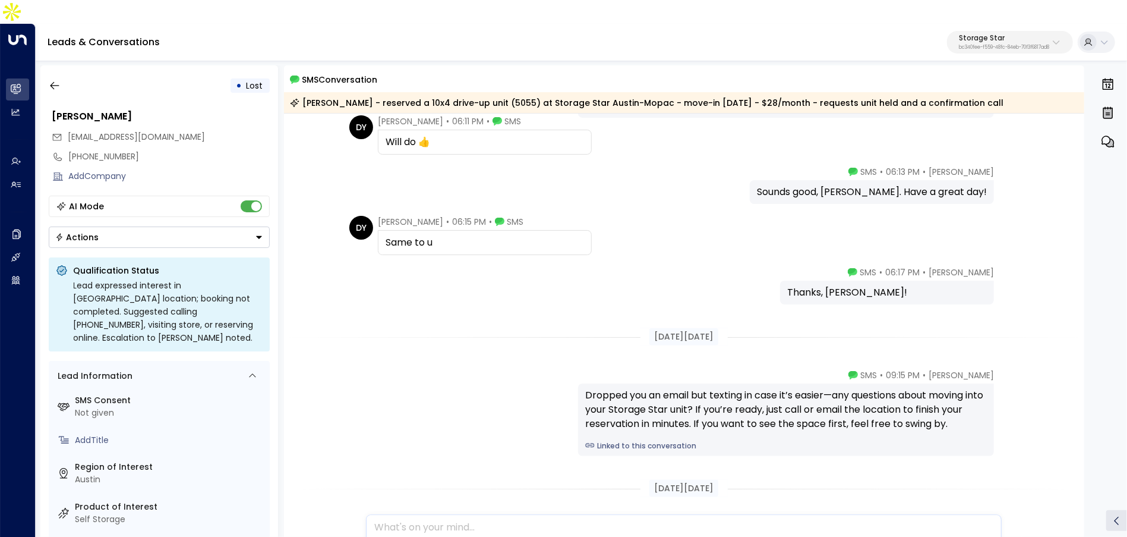
scroll to position [875, 0]
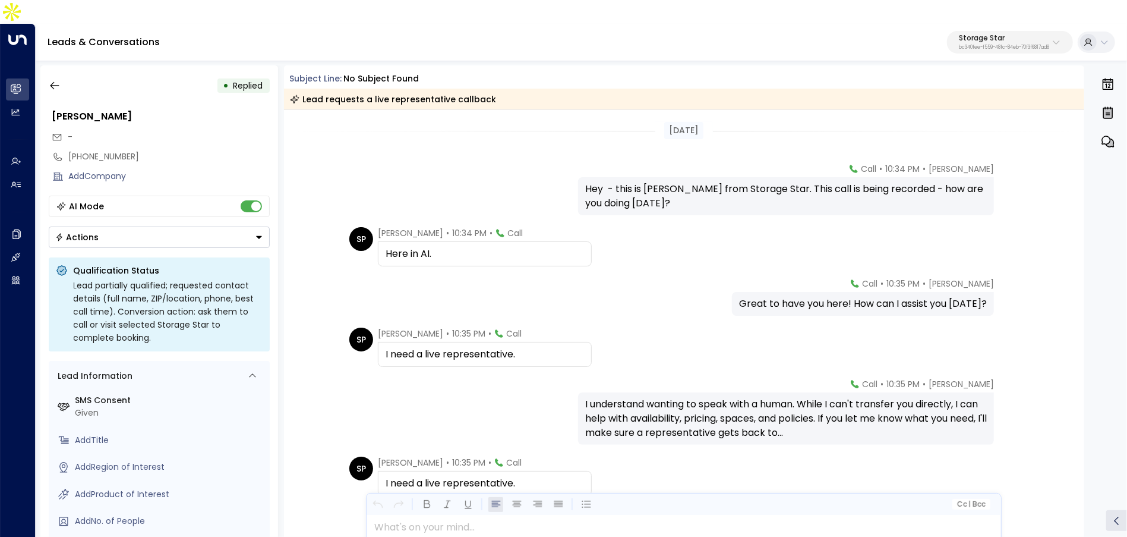
scroll to position [132, 0]
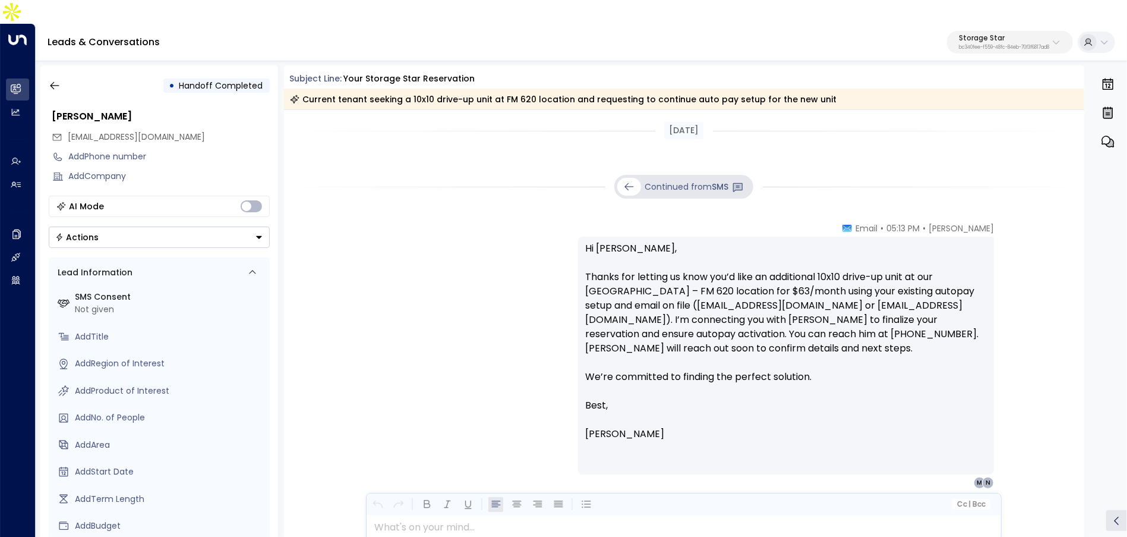
click at [635, 178] on link at bounding box center [629, 187] width 24 height 18
click at [53, 80] on icon "button" at bounding box center [55, 86] width 12 height 12
click at [54, 80] on icon "button" at bounding box center [55, 86] width 12 height 12
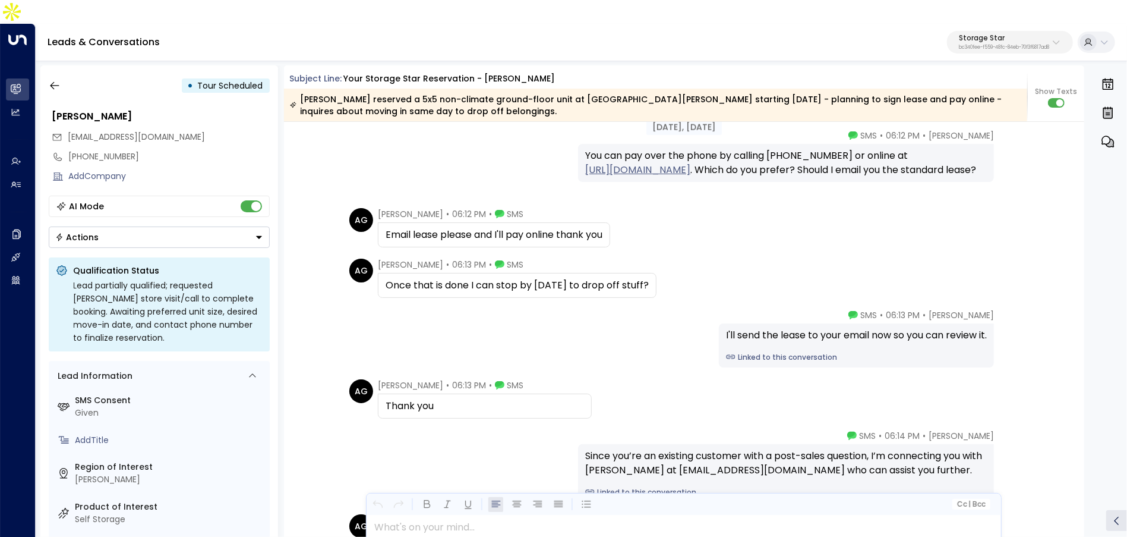
scroll to position [1698, 0]
